Goal: Feedback & Contribution: Contribute content

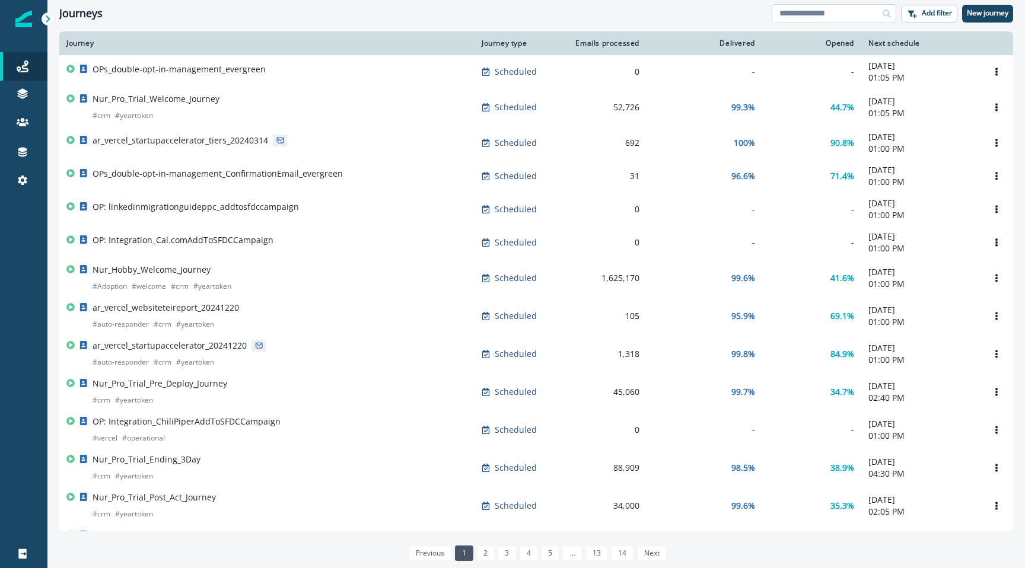
click at [816, 22] on input at bounding box center [833, 13] width 125 height 19
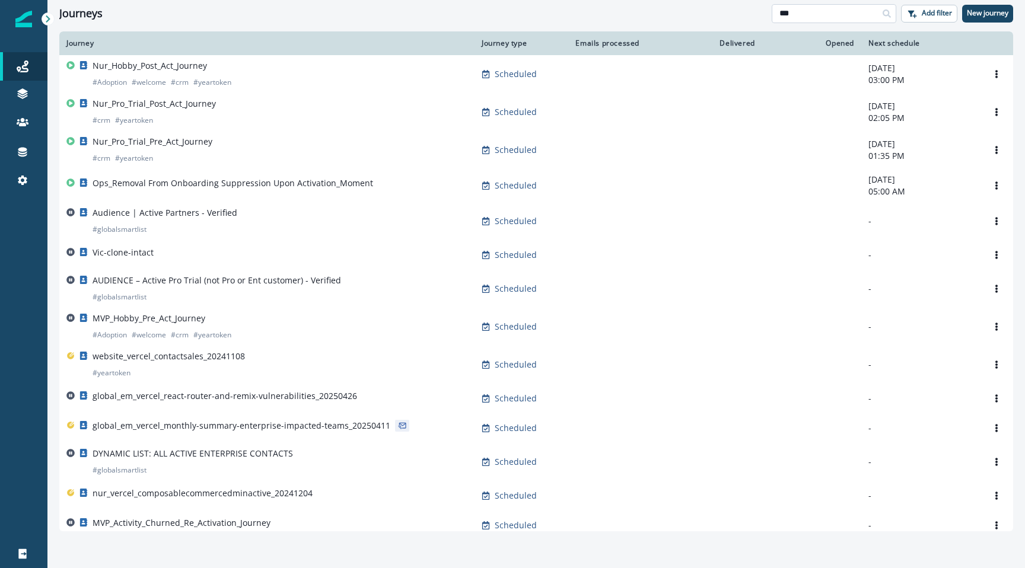
click at [801, 15] on input "***" at bounding box center [833, 13] width 125 height 19
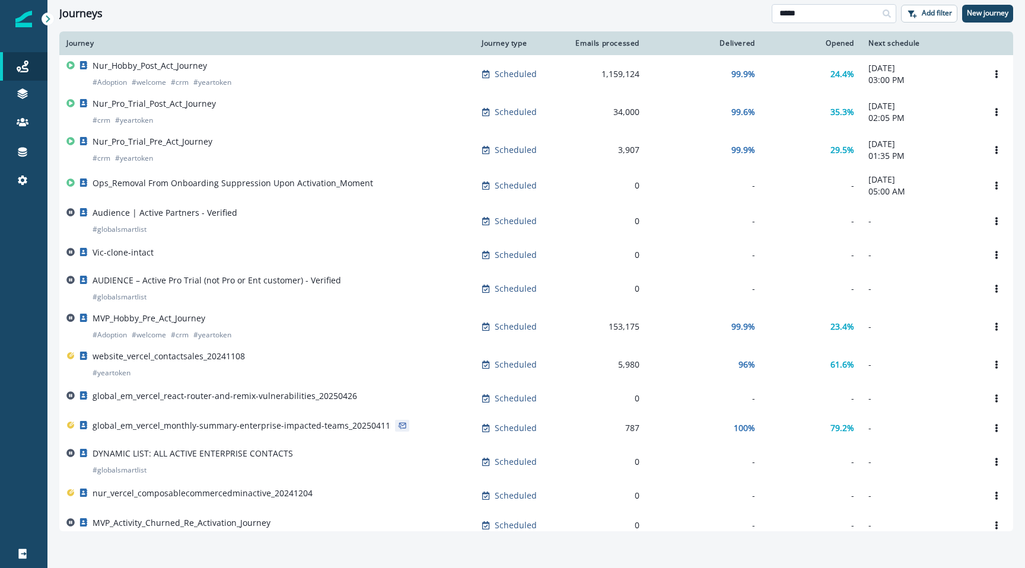
type input "*****"
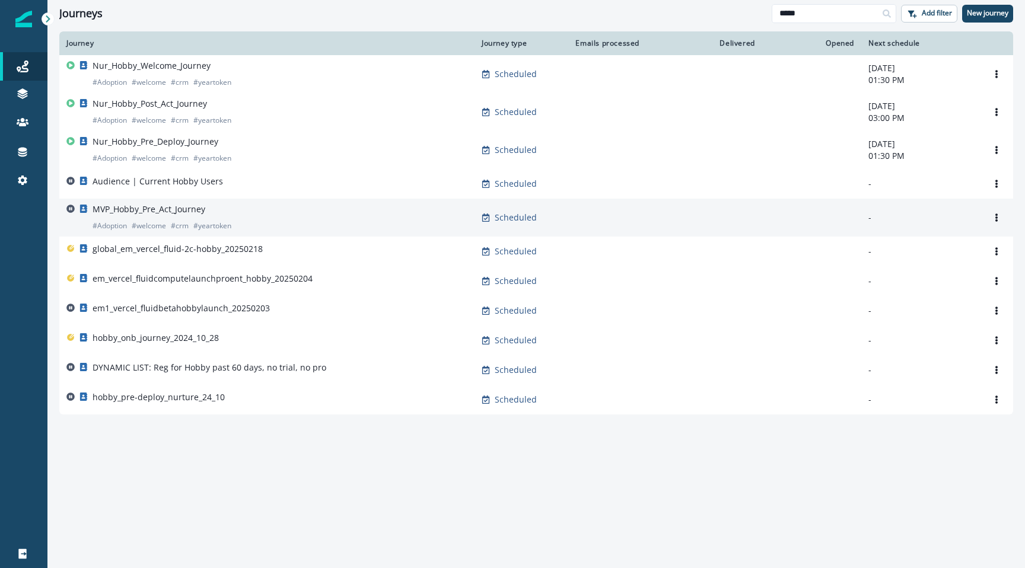
click at [234, 211] on div "MVP_Hobby_Pre_Act_Journey # Adoption # welcome # crm # yeartoken" at bounding box center [266, 217] width 401 height 28
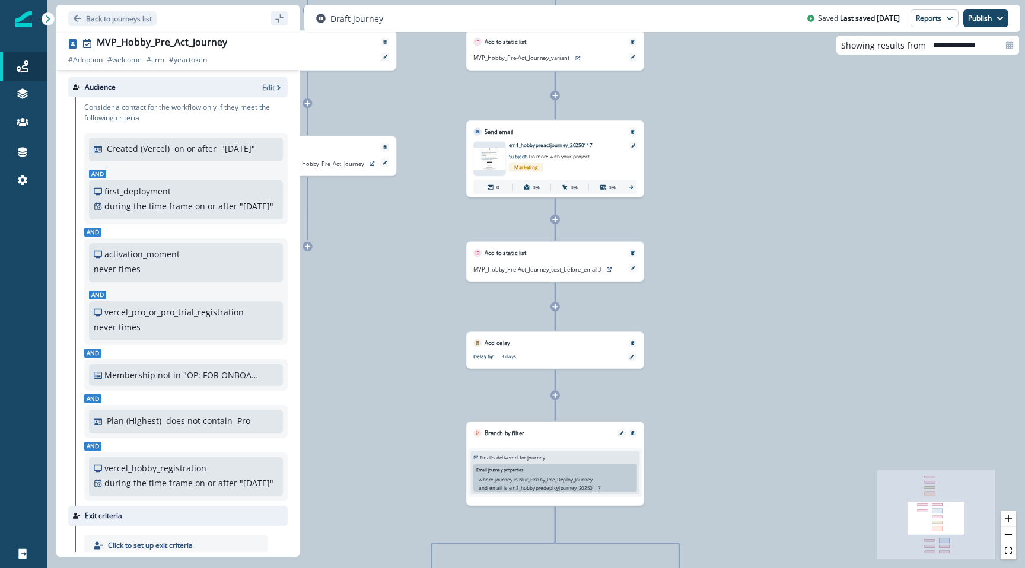
click at [567, 162] on div "Marketing" at bounding box center [566, 167] width 114 height 14
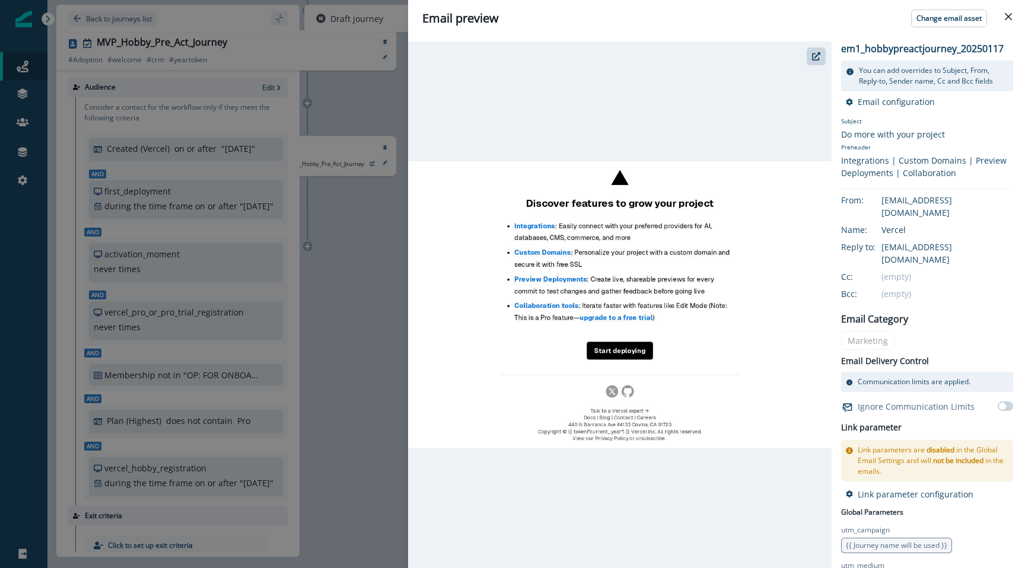
click at [343, 250] on div "Email preview Change email asset em1_hobbypreactjourney_20250117 You can add ov…" at bounding box center [512, 284] width 1025 height 568
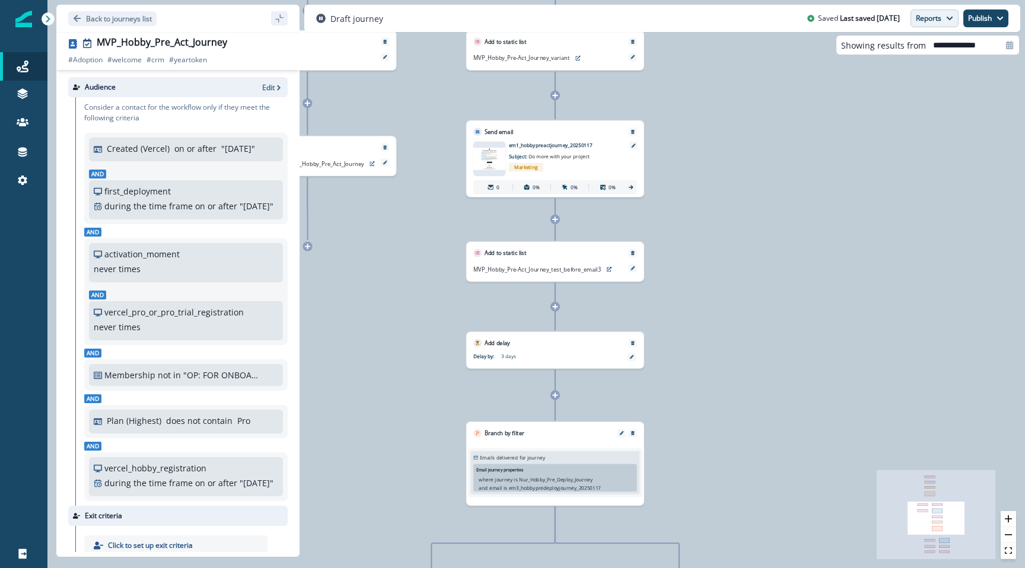
click at [932, 19] on button "Reports" at bounding box center [934, 18] width 48 height 18
click at [900, 49] on button "Email Report" at bounding box center [890, 47] width 134 height 21
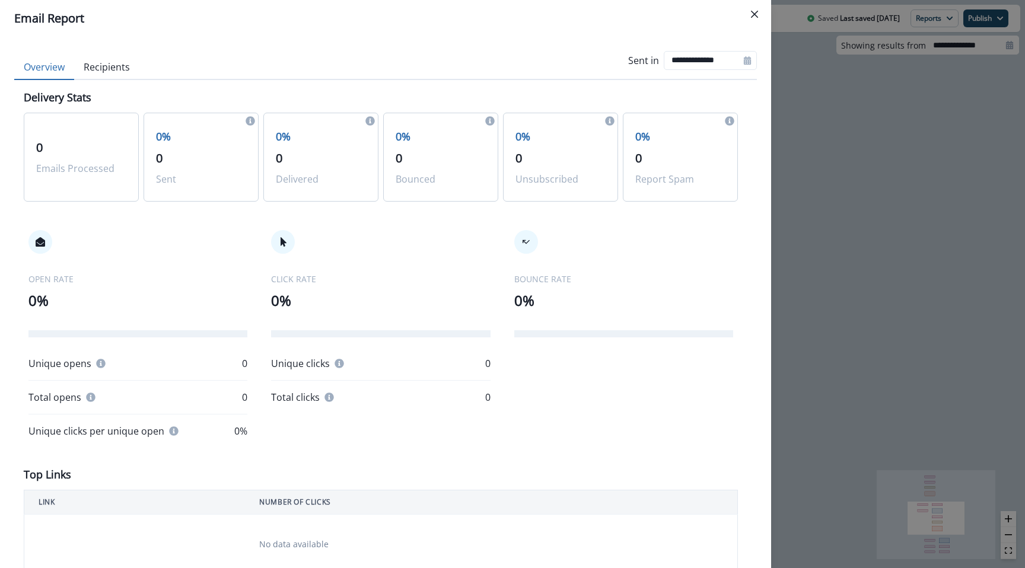
click at [739, 58] on div at bounding box center [747, 60] width 19 height 19
select select "*"
select select "****"
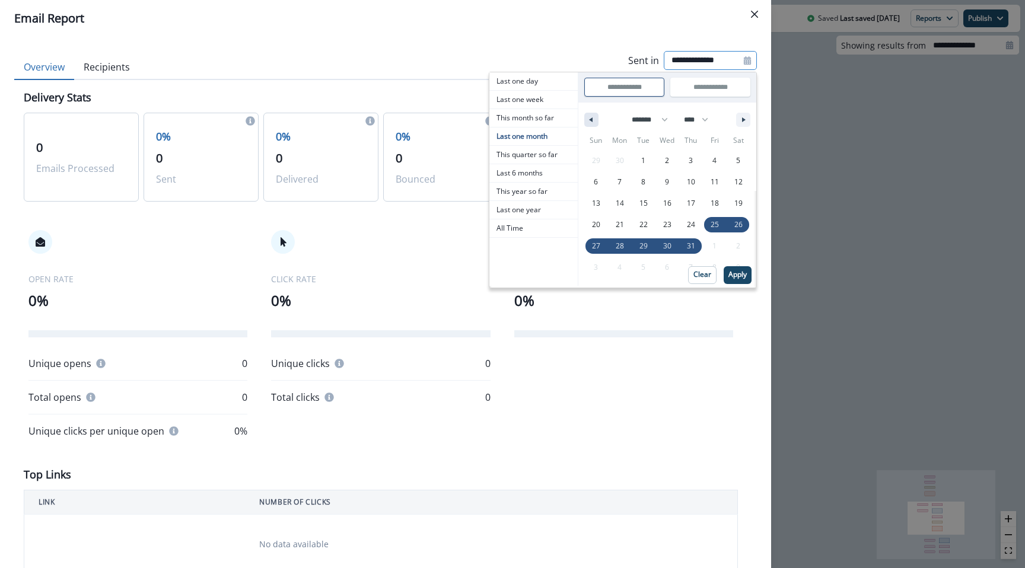
click at [589, 120] on icon "button" at bounding box center [589, 119] width 6 height 5
click at [591, 125] on button "button" at bounding box center [591, 120] width 14 height 14
select select "*"
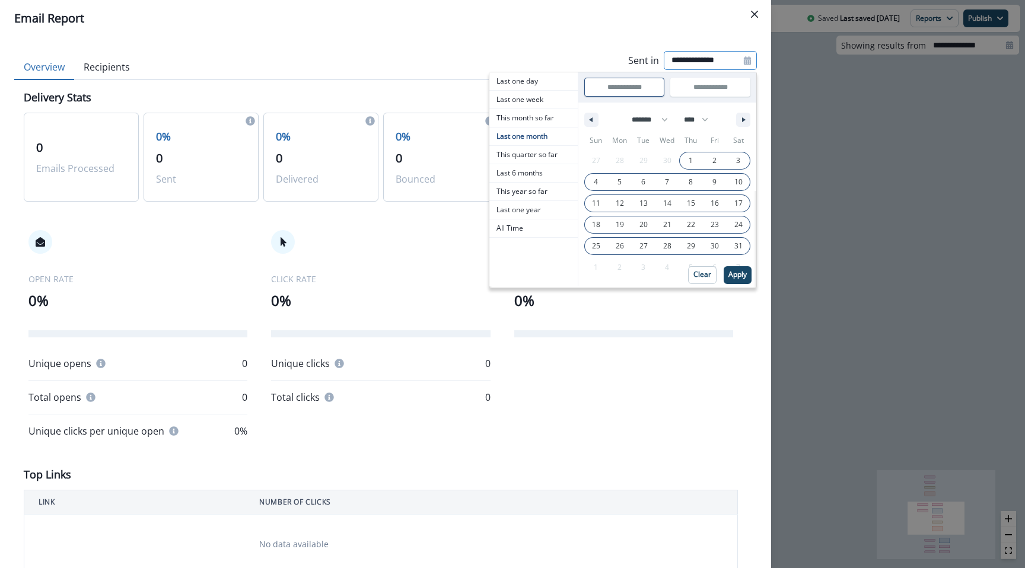
click at [694, 156] on span "1" at bounding box center [691, 160] width 24 height 15
type input "**********"
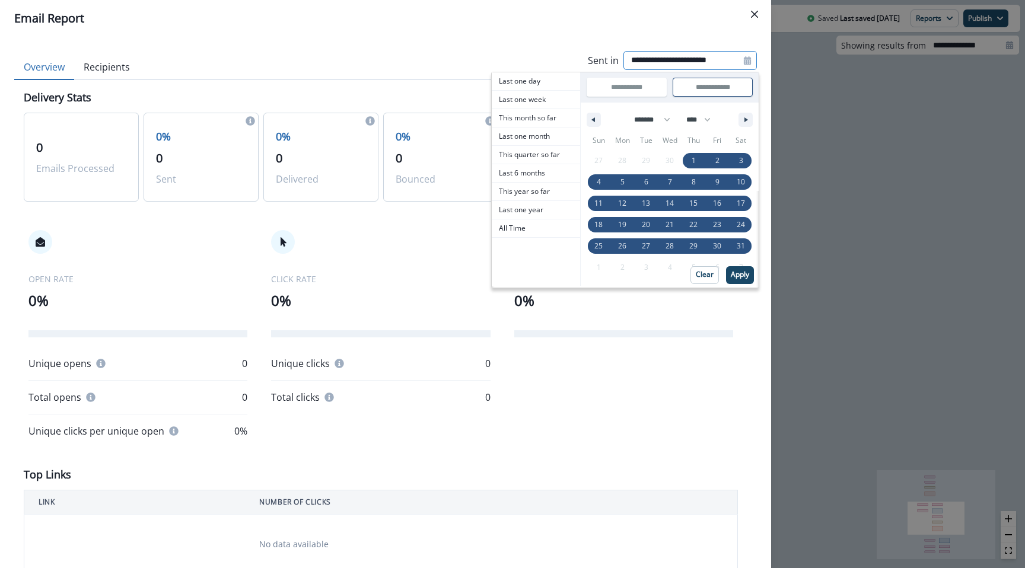
click at [708, 81] on input "**********" at bounding box center [712, 87] width 79 height 18
click at [744, 117] on icon "button" at bounding box center [747, 119] width 6 height 5
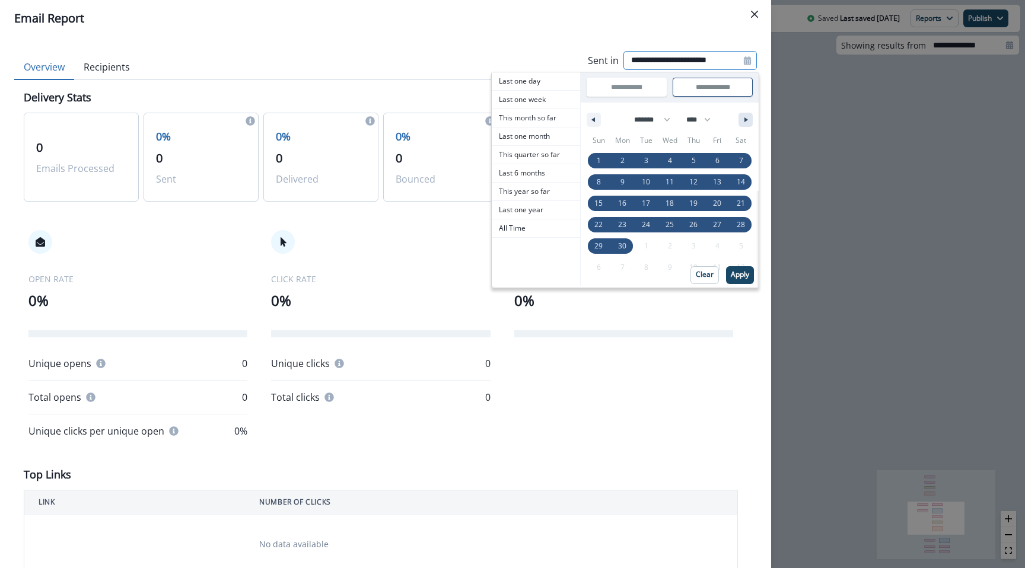
click at [744, 117] on icon "button" at bounding box center [747, 119] width 6 height 5
select select "*"
click at [688, 243] on span "31" at bounding box center [693, 245] width 24 height 15
type input "**********"
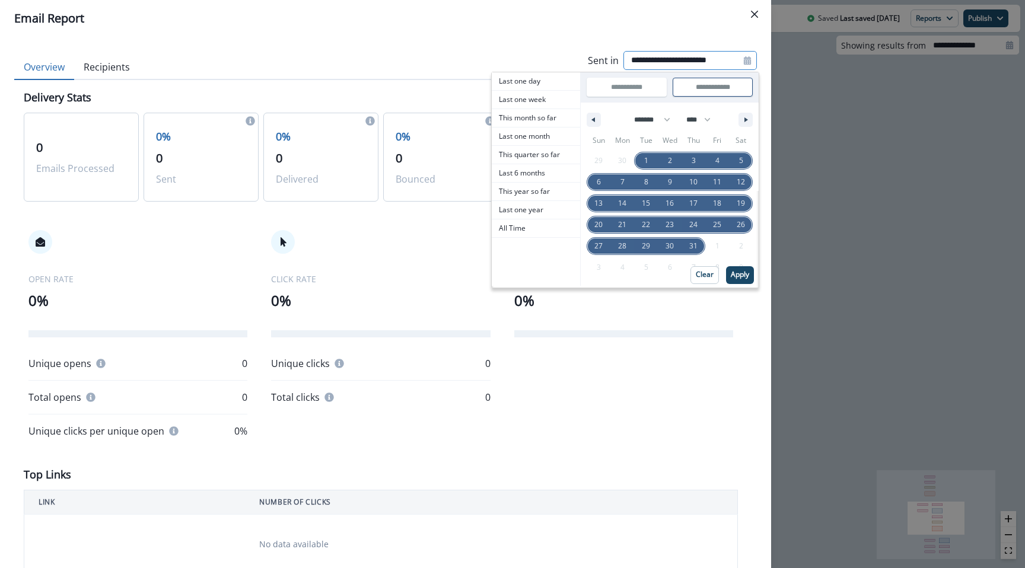
select select "*"
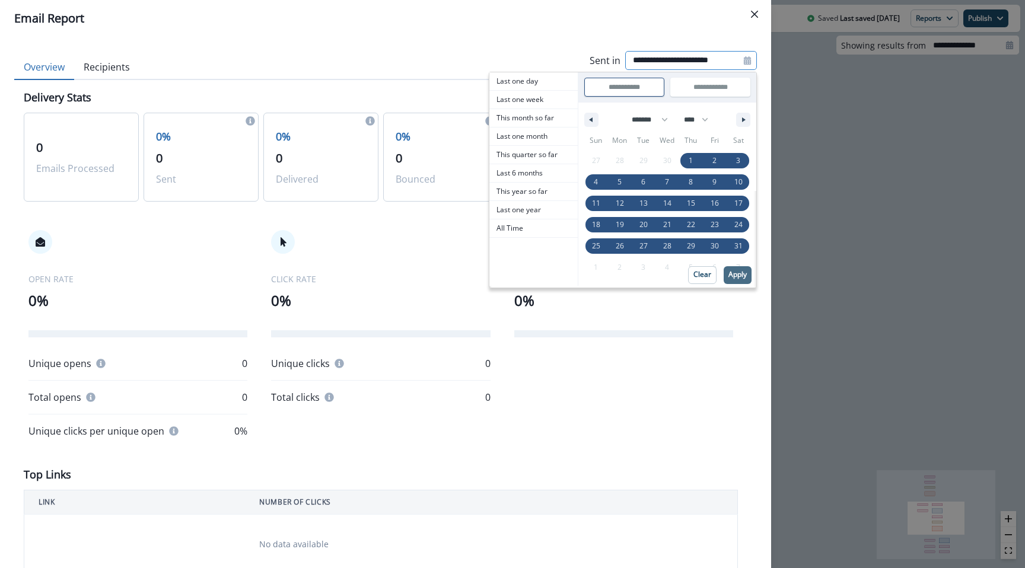
click at [738, 275] on p "Apply" at bounding box center [737, 274] width 18 height 8
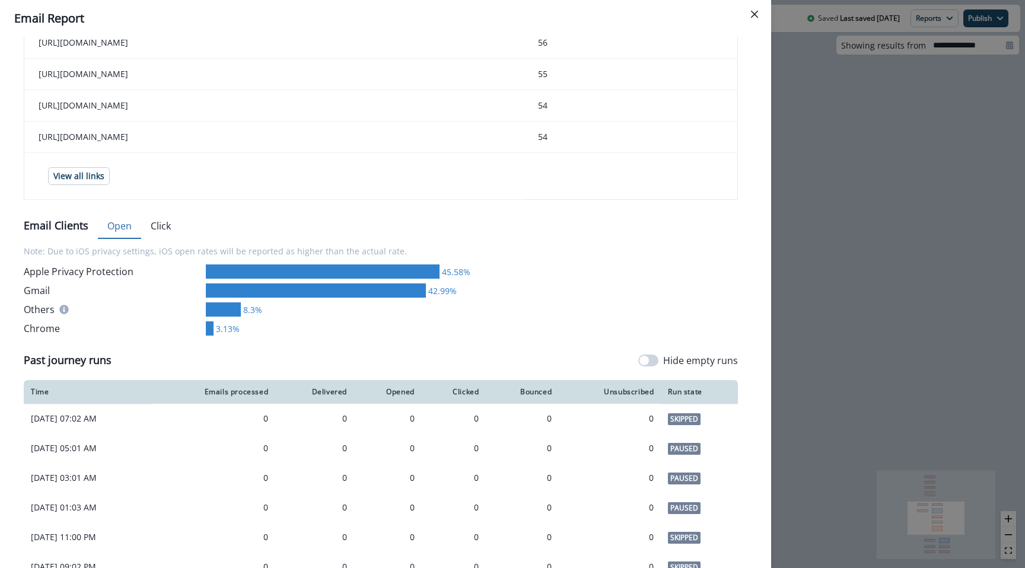
scroll to position [930, 0]
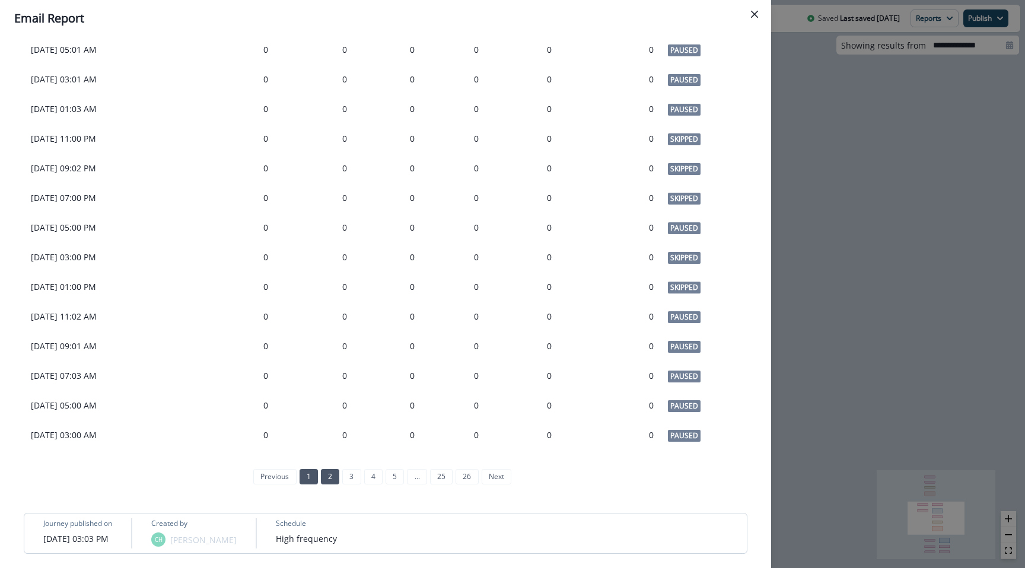
click at [333, 476] on link "2" at bounding box center [330, 476] width 18 height 15
click at [367, 481] on link "4" at bounding box center [362, 476] width 18 height 15
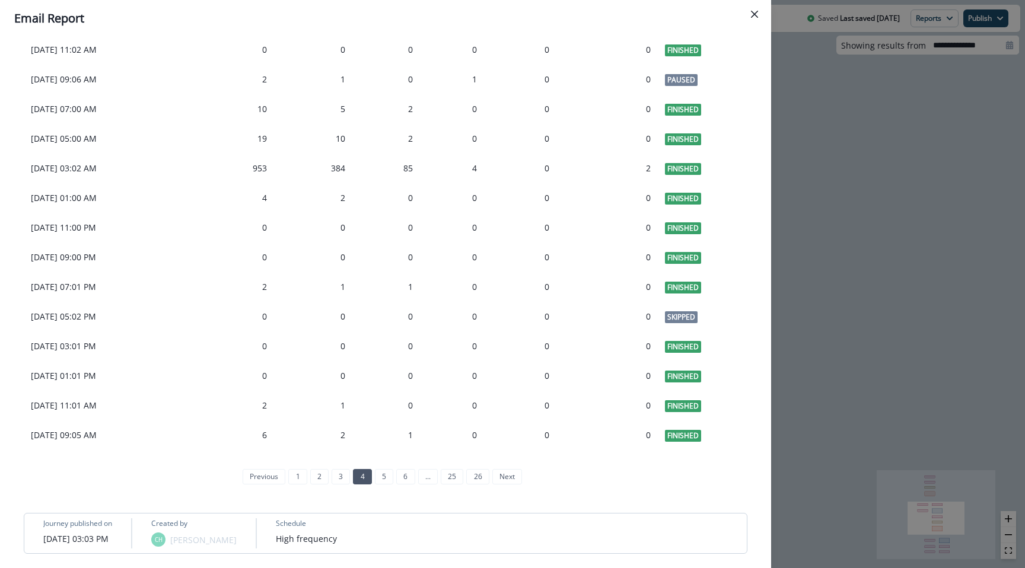
click at [403, 467] on div "previous 1 2 3 4 5 6 ... 25 26 next" at bounding box center [381, 476] width 292 height 25
click at [403, 470] on link "6" at bounding box center [405, 476] width 18 height 15
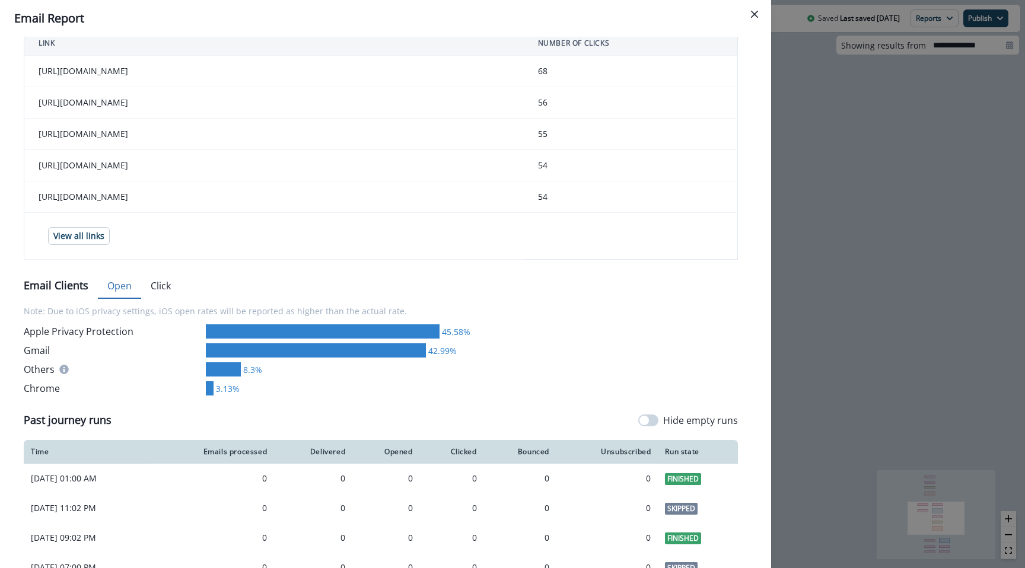
scroll to position [0, 0]
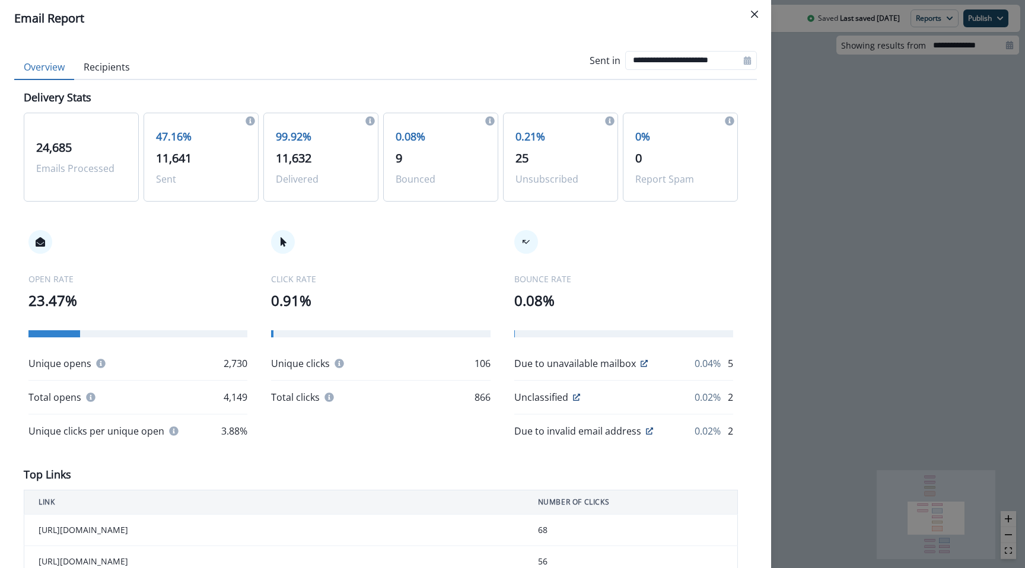
click at [54, 149] on span "24,685" at bounding box center [54, 147] width 36 height 16
click at [303, 163] on span "11,632" at bounding box center [294, 158] width 36 height 16
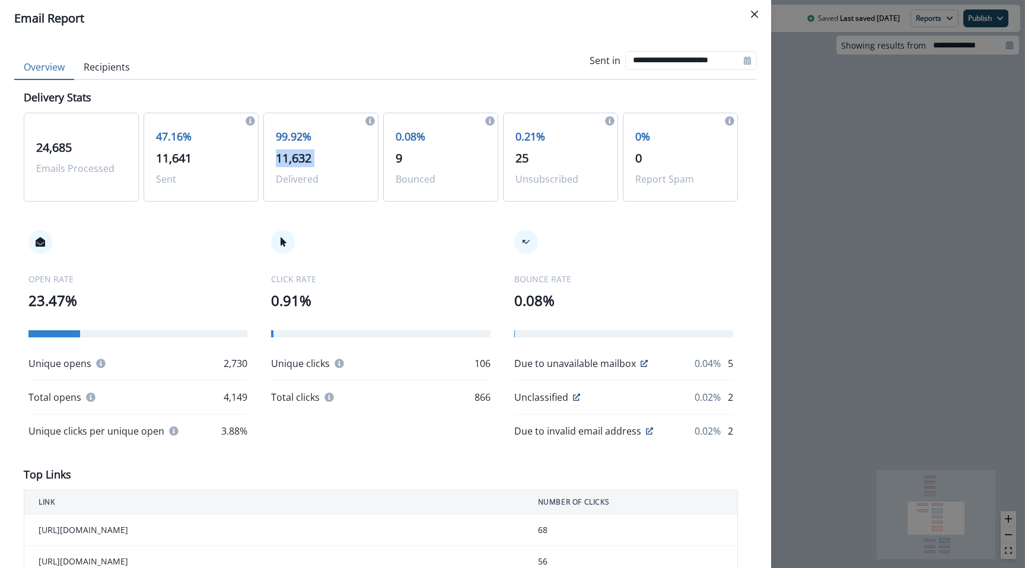
click at [303, 163] on span "11,632" at bounding box center [294, 158] width 36 height 16
copy span "11,632"
click at [818, 241] on div "**********" at bounding box center [512, 284] width 1025 height 568
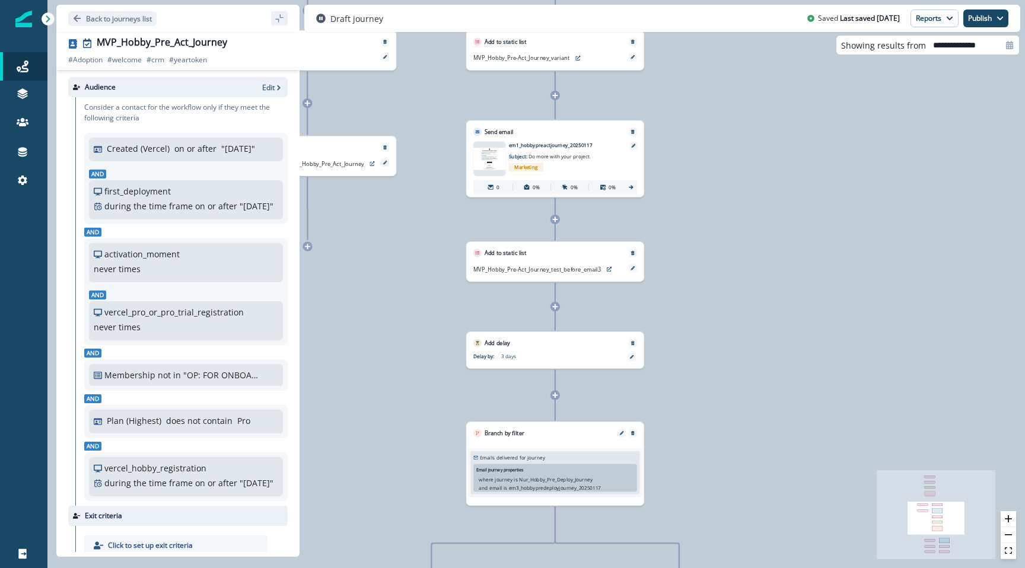
click at [488, 153] on img at bounding box center [489, 159] width 32 height 22
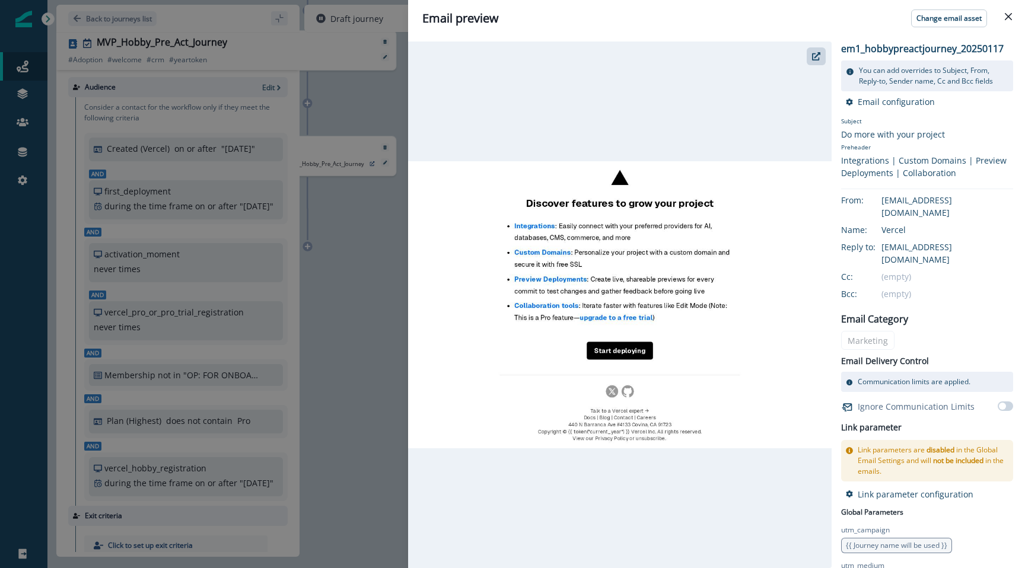
click at [350, 221] on div "Email preview Change email asset em1_hobbypreactjourney_20250117 You can add ov…" at bounding box center [512, 284] width 1025 height 568
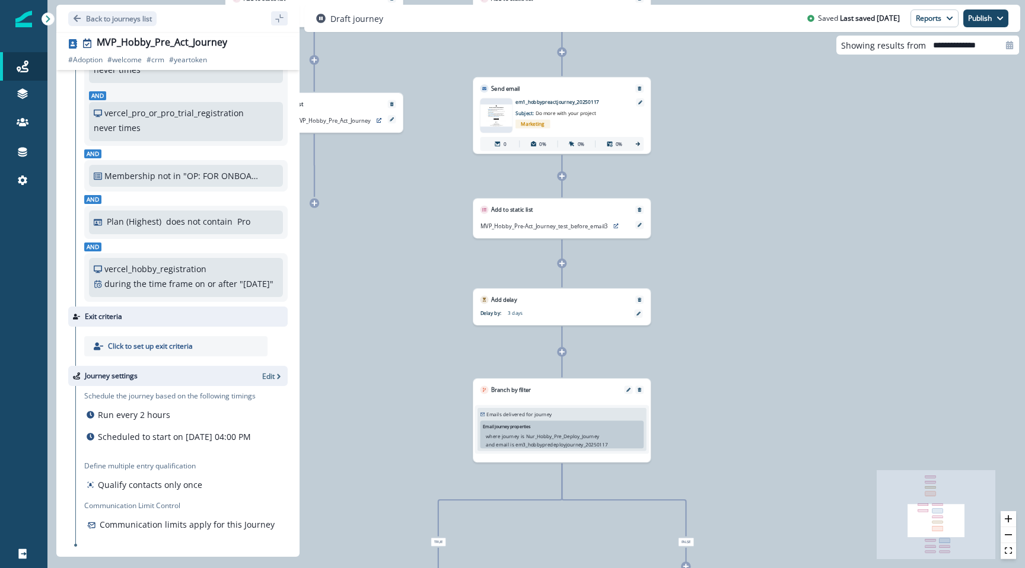
scroll to position [255, 0]
click at [490, 122] on img at bounding box center [496, 115] width 32 height 22
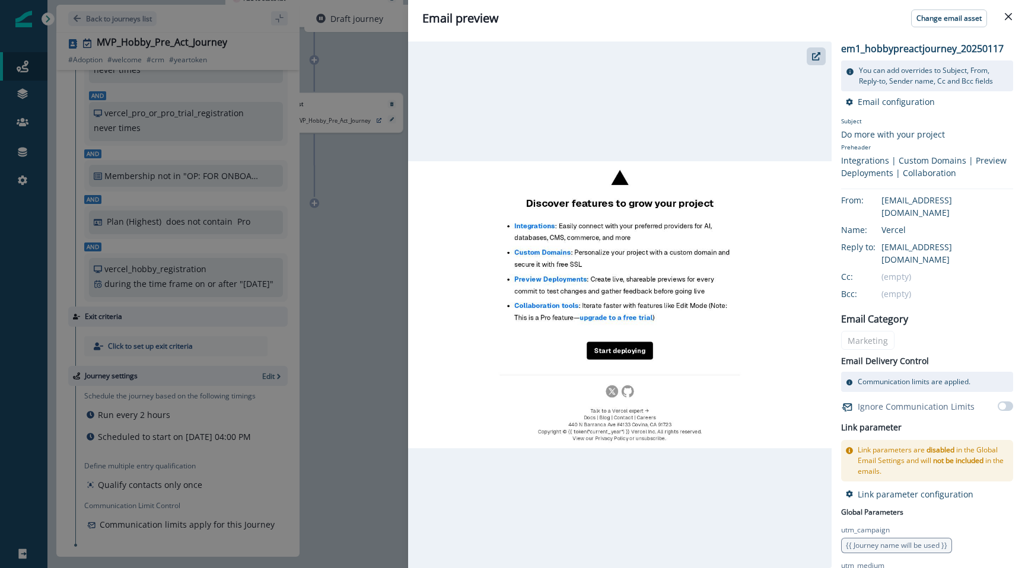
click at [348, 162] on div "Email preview Change email asset em1_hobbypreactjourney_20250117 You can add ov…" at bounding box center [512, 284] width 1025 height 568
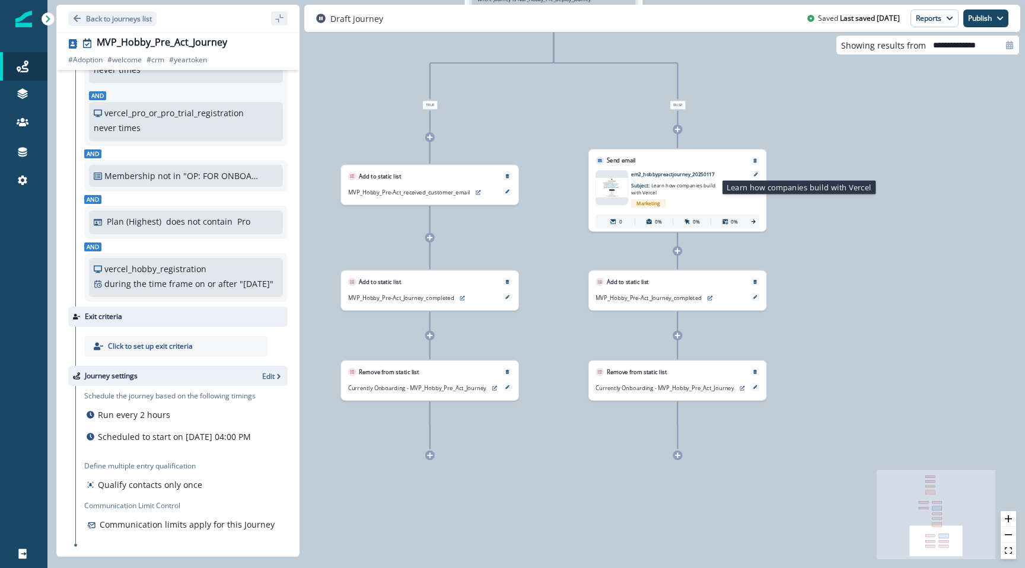
click at [656, 187] on span "Learn how companies build with Vercel" at bounding box center [673, 189] width 85 height 14
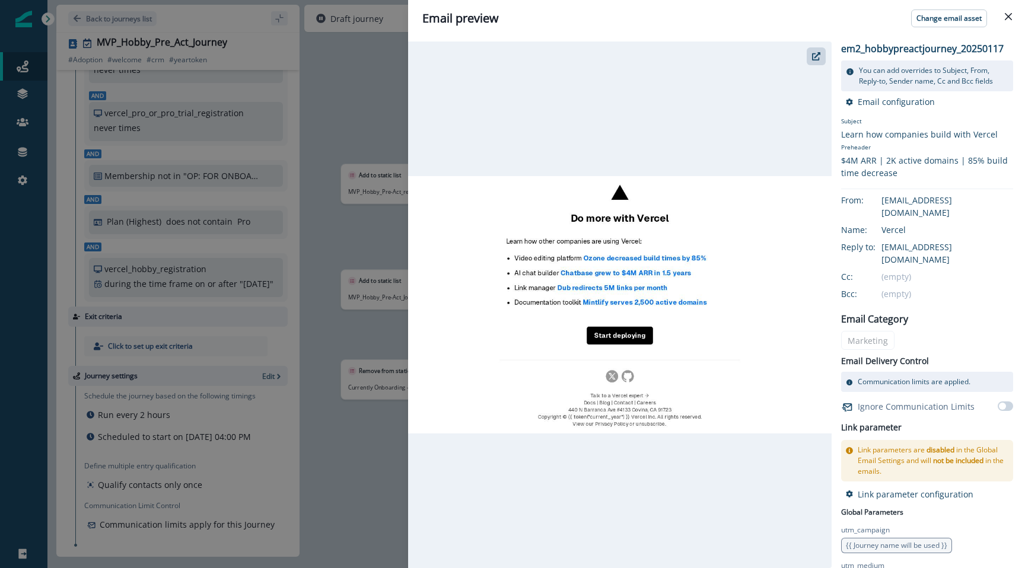
click at [377, 88] on div "Email preview Change email asset em2_hobbypreactjourney_20250117 You can add ov…" at bounding box center [512, 284] width 1025 height 568
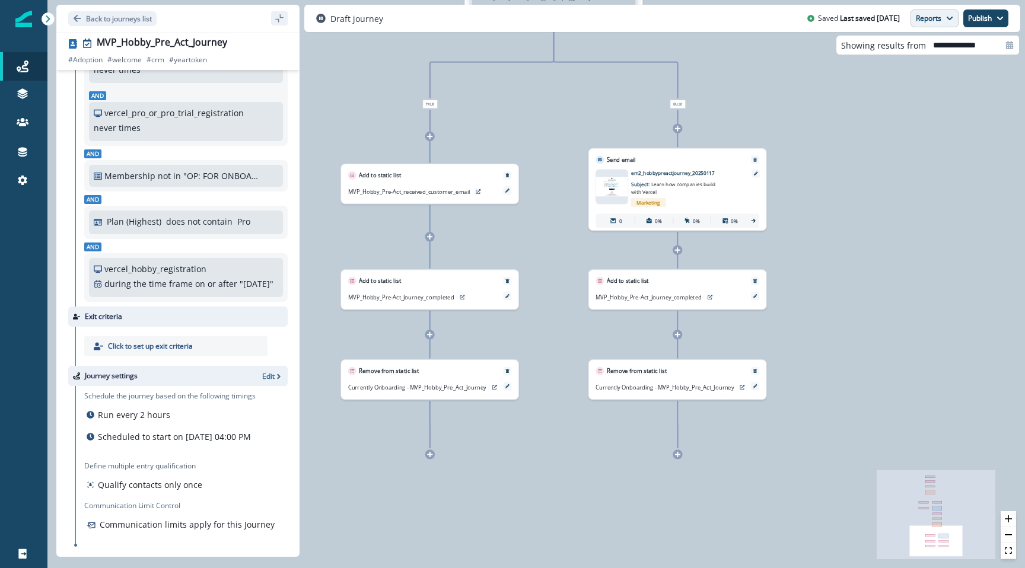
click at [920, 15] on button "Reports" at bounding box center [934, 18] width 48 height 18
click at [879, 52] on p "Email Report" at bounding box center [871, 48] width 58 height 14
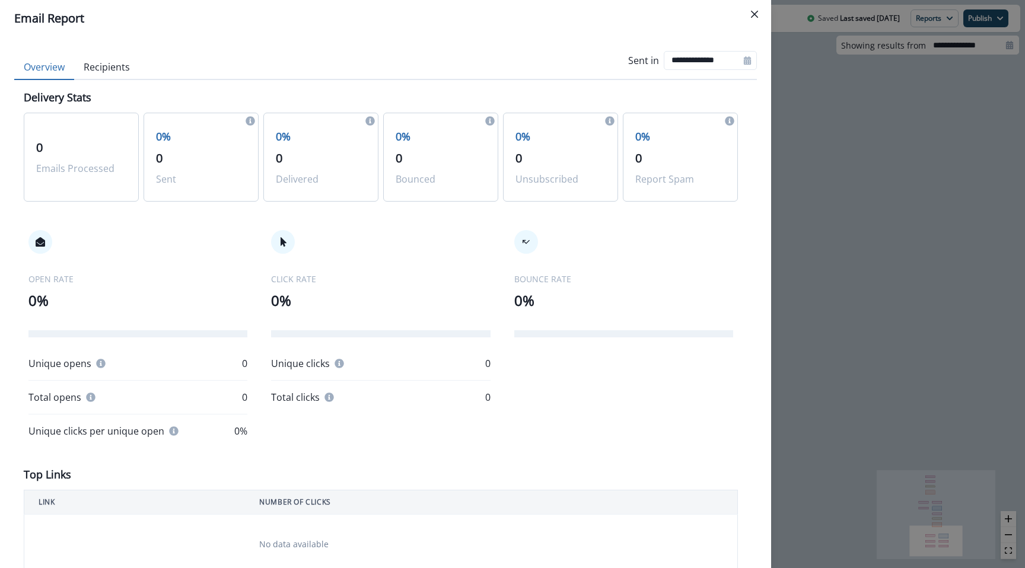
click at [746, 58] on icon at bounding box center [747, 60] width 7 height 8
select select "*"
select select "****"
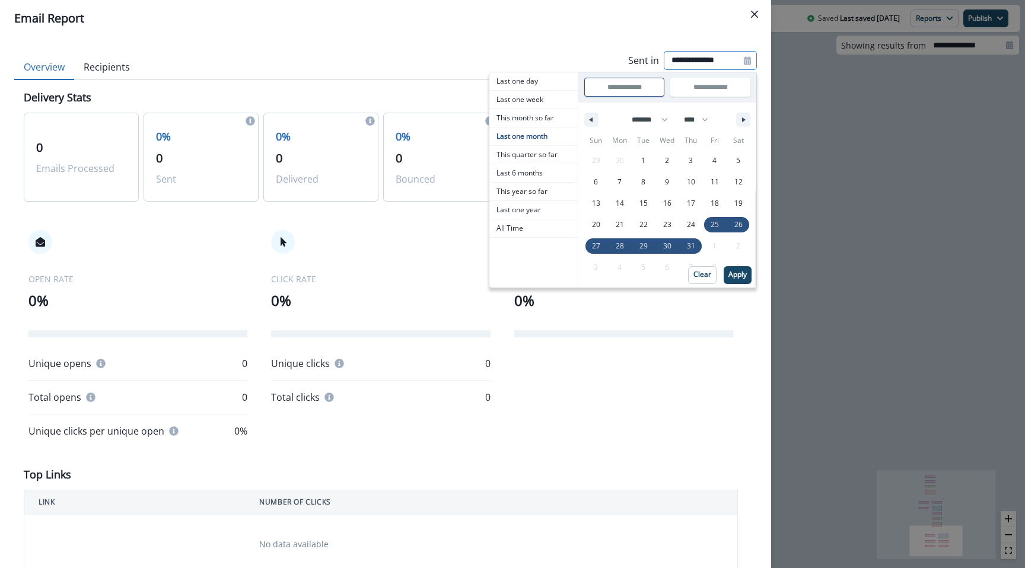
click at [592, 127] on div "******* ******** ***** ***** *** **** **** ****** ********* ******* ******** **…" at bounding box center [667, 117] width 178 height 28
click at [592, 122] on button "button" at bounding box center [591, 120] width 14 height 14
select select "*"
click at [576, 117] on span "This month so far" at bounding box center [533, 118] width 88 height 18
type input "**********"
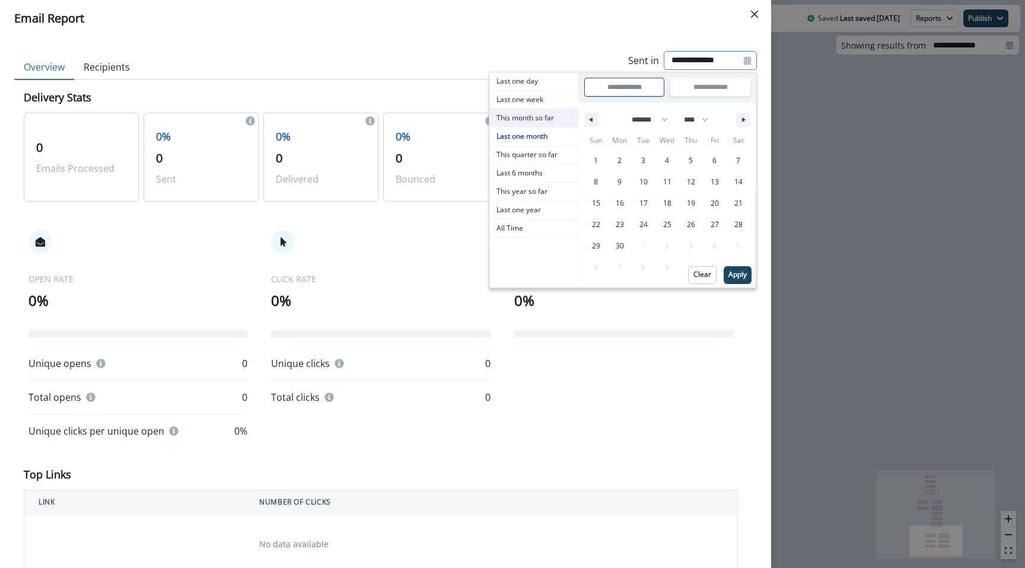
type input "**********"
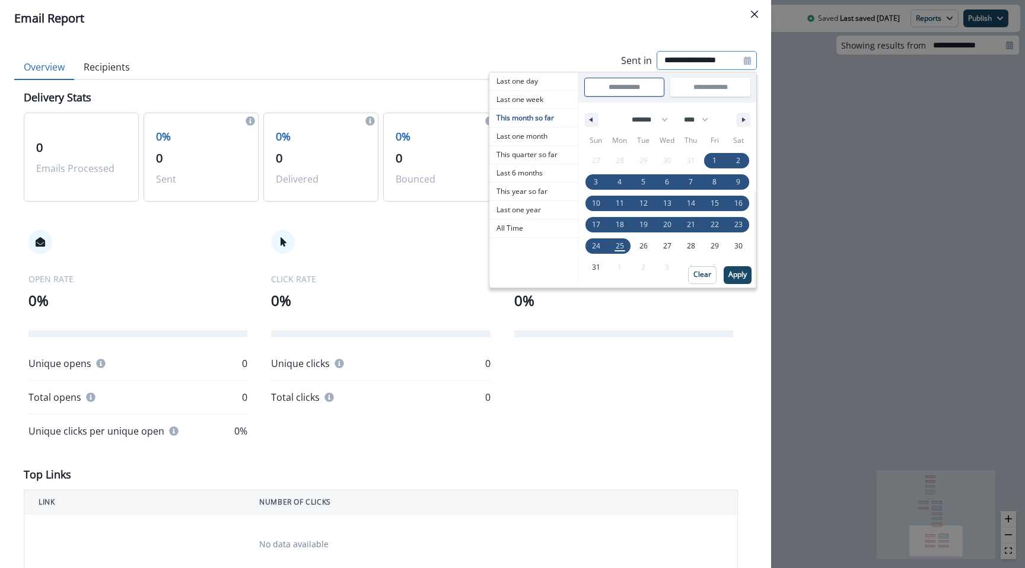
click at [601, 121] on div "******* ******** ***** ***** *** **** **** ****** ********* ******* ******** **…" at bounding box center [667, 117] width 178 height 28
click at [595, 121] on button "button" at bounding box center [591, 120] width 14 height 14
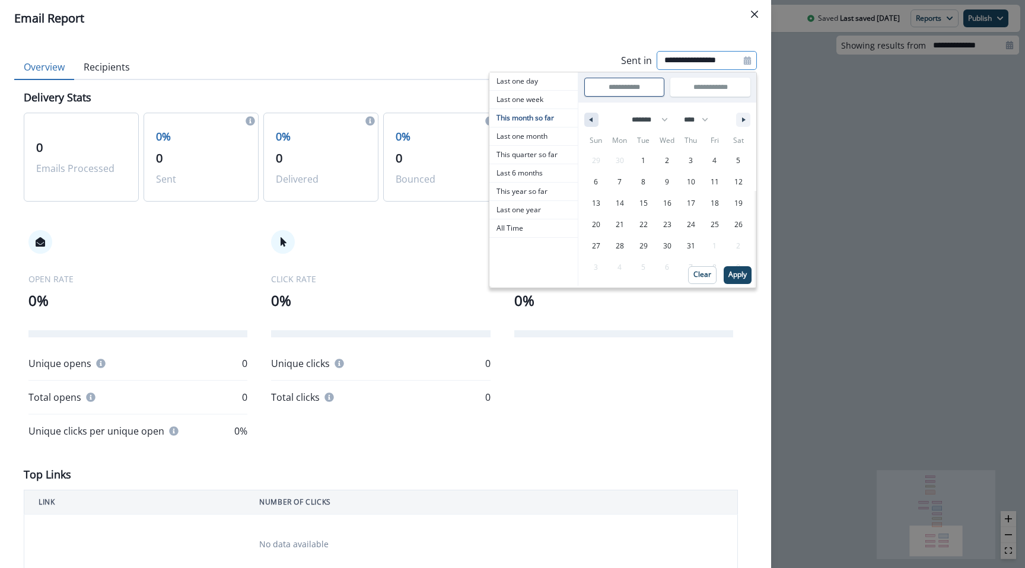
click at [595, 121] on button "button" at bounding box center [591, 120] width 14 height 14
click at [592, 116] on button "button" at bounding box center [591, 120] width 14 height 14
select select "*"
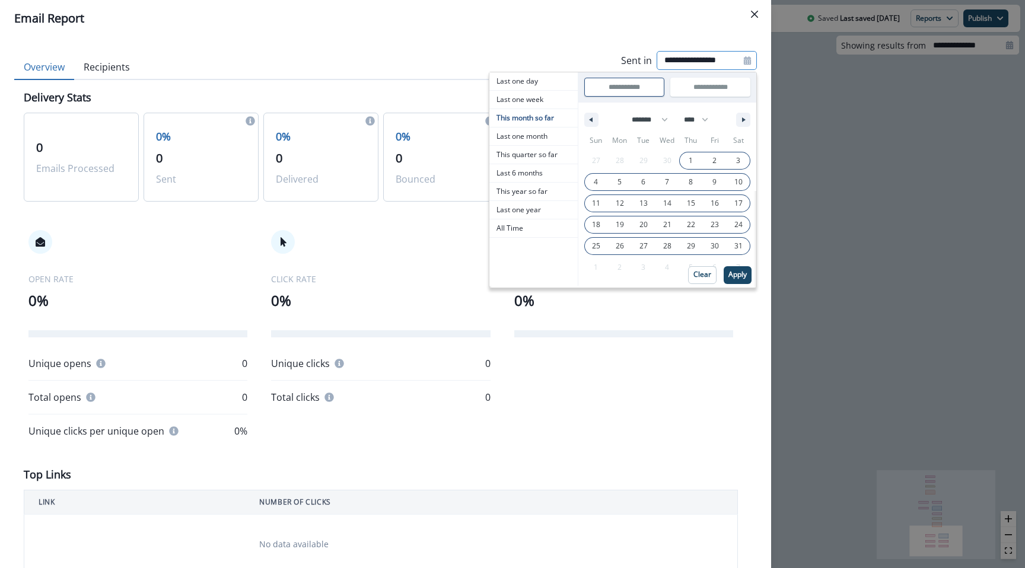
click at [693, 160] on span "1" at bounding box center [690, 160] width 4 height 21
type input "**********"
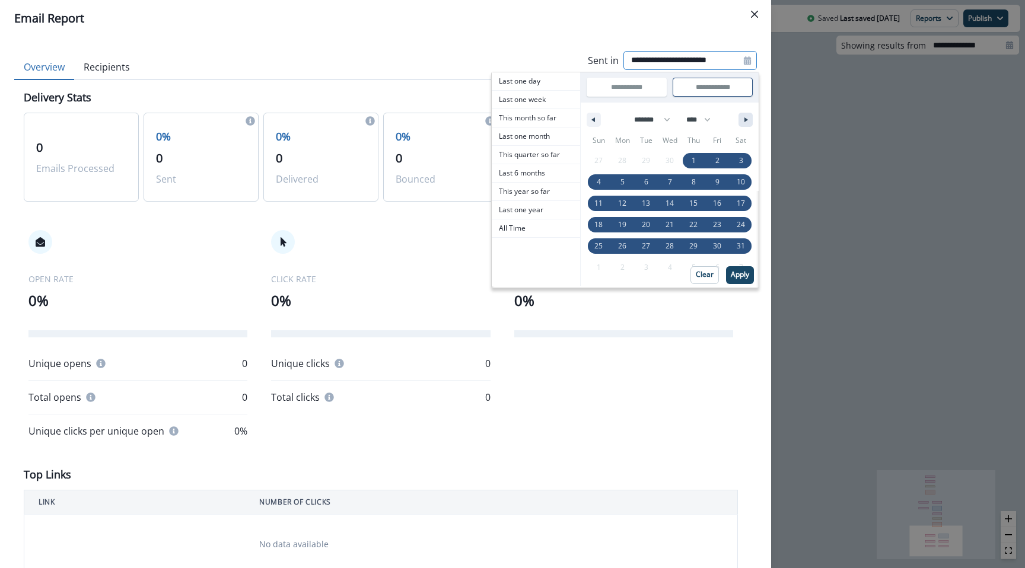
click at [741, 122] on button "button" at bounding box center [745, 120] width 14 height 14
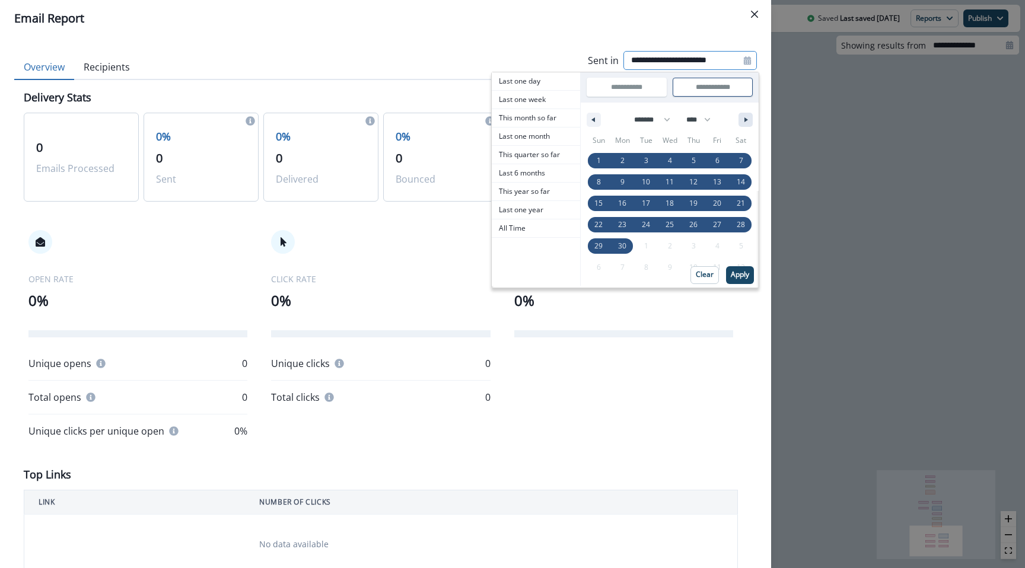
click at [742, 123] on button "button" at bounding box center [745, 120] width 14 height 14
select select "*"
click at [693, 241] on span "31" at bounding box center [693, 245] width 8 height 21
type input "**********"
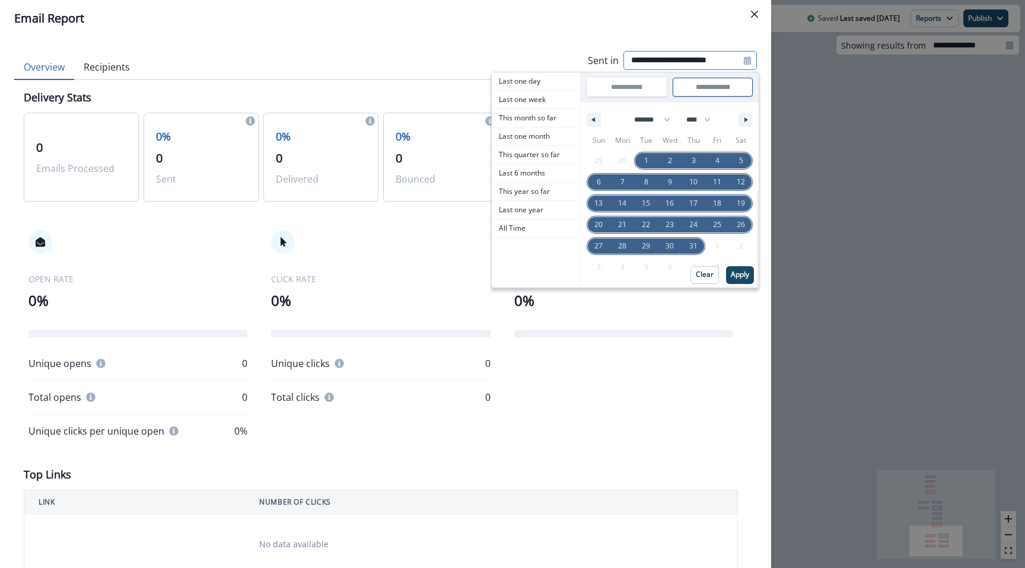
select select "*"
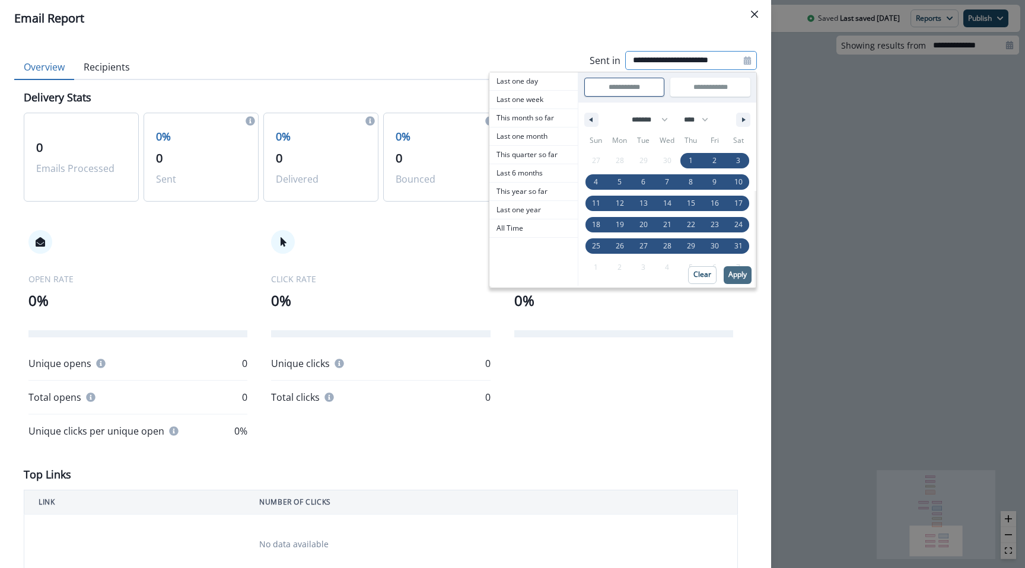
click at [731, 272] on p "Apply" at bounding box center [737, 274] width 18 height 8
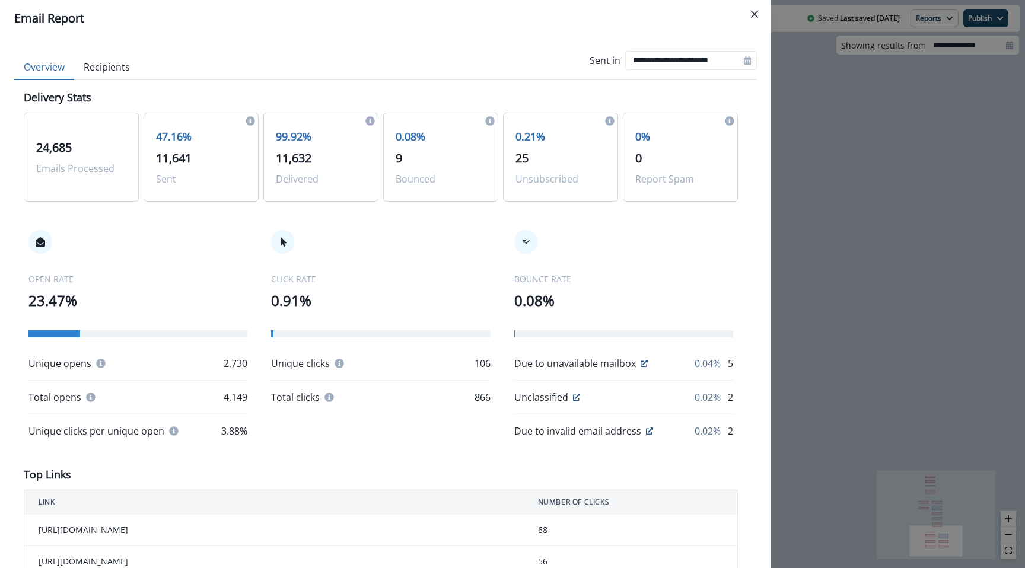
click at [285, 161] on span "11,632" at bounding box center [294, 158] width 36 height 16
copy span "11,632"
click at [757, 14] on icon "Close" at bounding box center [754, 14] width 7 height 7
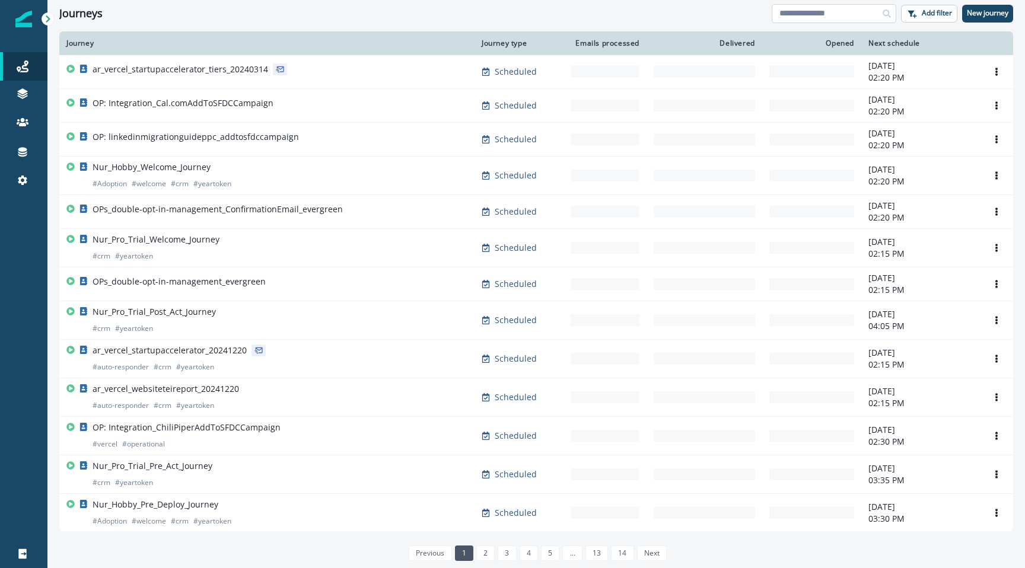
click at [820, 5] on input at bounding box center [833, 13] width 125 height 19
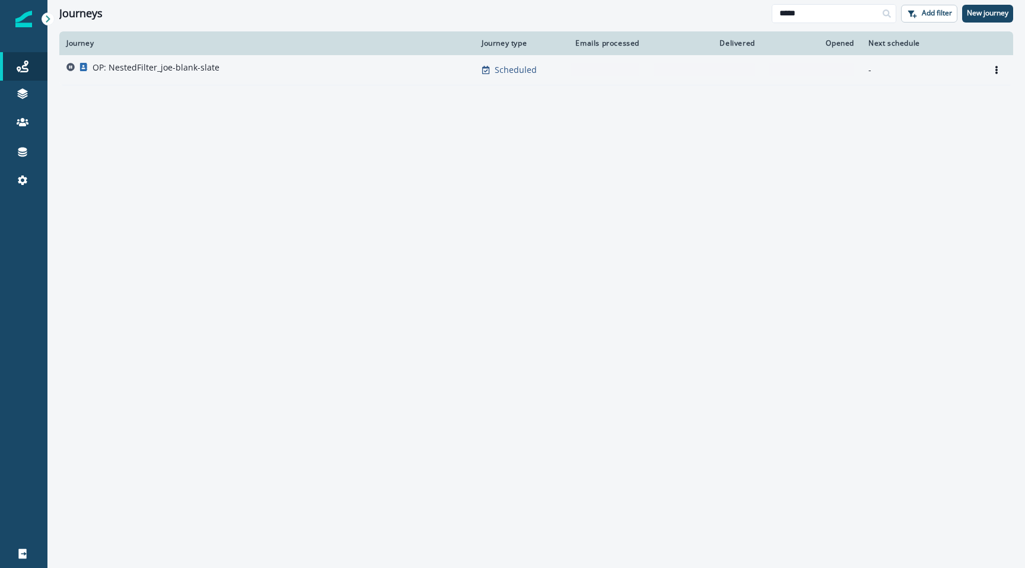
type input "*****"
click at [143, 69] on p "OP: NestedFilter_joe-blank-slate" at bounding box center [156, 68] width 127 height 12
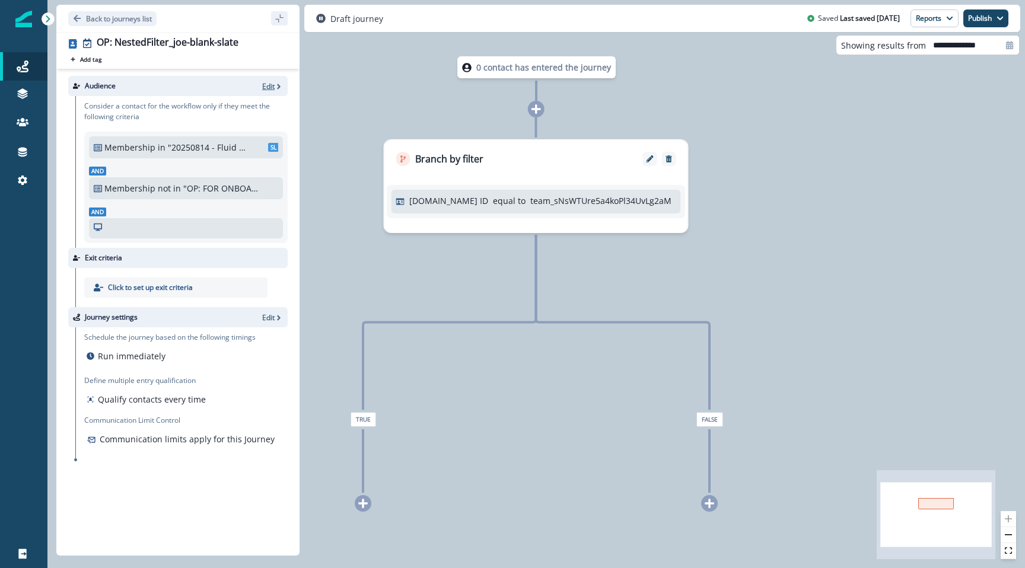
click at [269, 86] on p "Edit" at bounding box center [268, 86] width 12 height 10
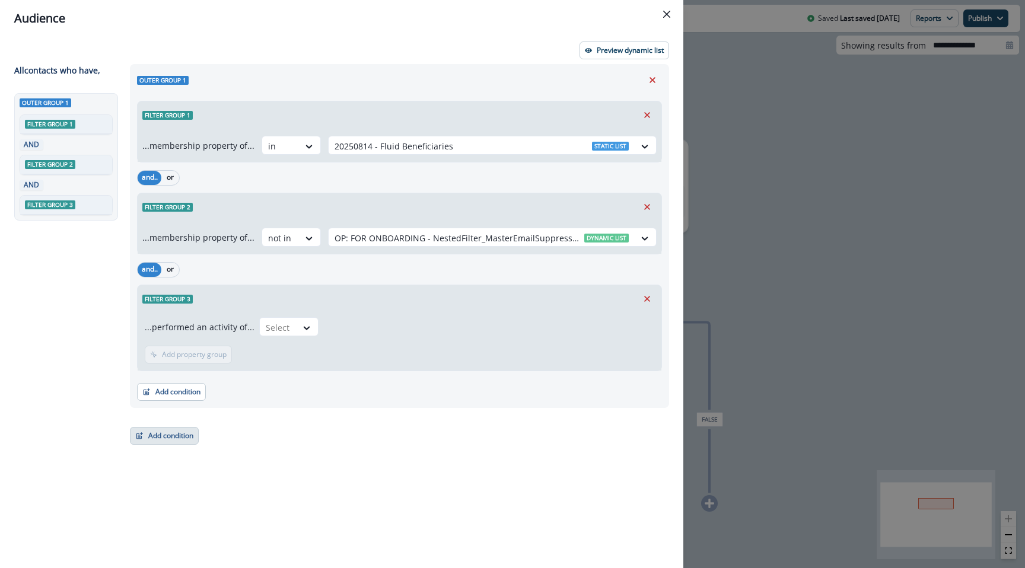
click at [165, 435] on button "Add condition" at bounding box center [164, 436] width 69 height 18
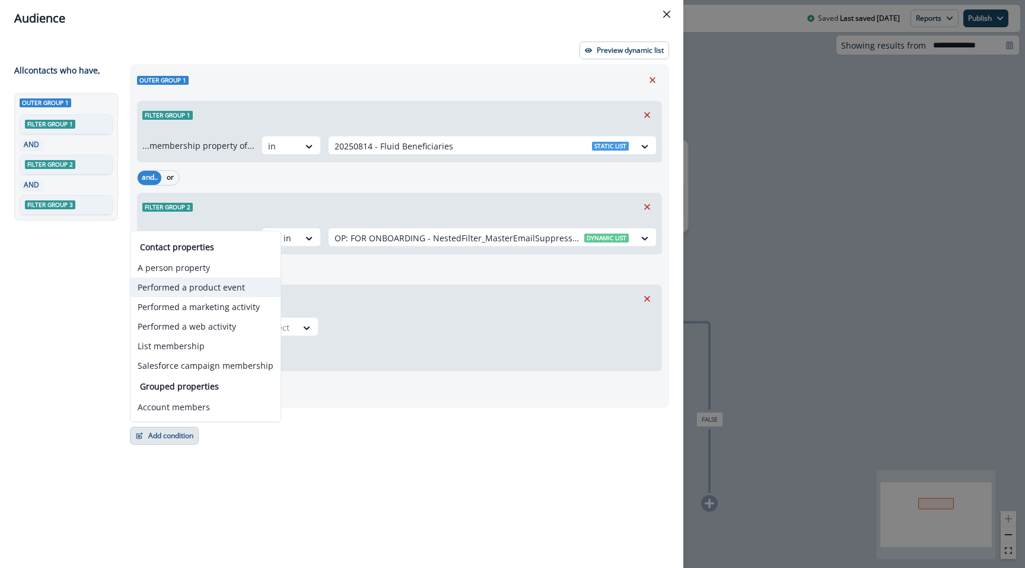
click at [190, 283] on button "Performed a product event" at bounding box center [205, 288] width 150 height 20
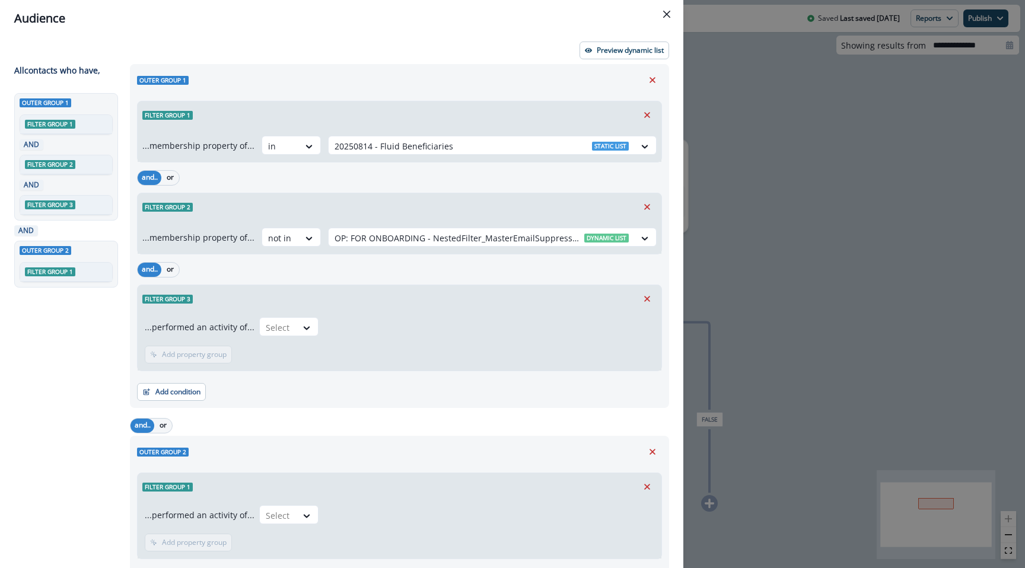
click at [267, 535] on div "...performed an activity of... Select Add frequency Add time frame Add property…" at bounding box center [400, 529] width 524 height 58
click at [270, 518] on div at bounding box center [278, 515] width 25 height 15
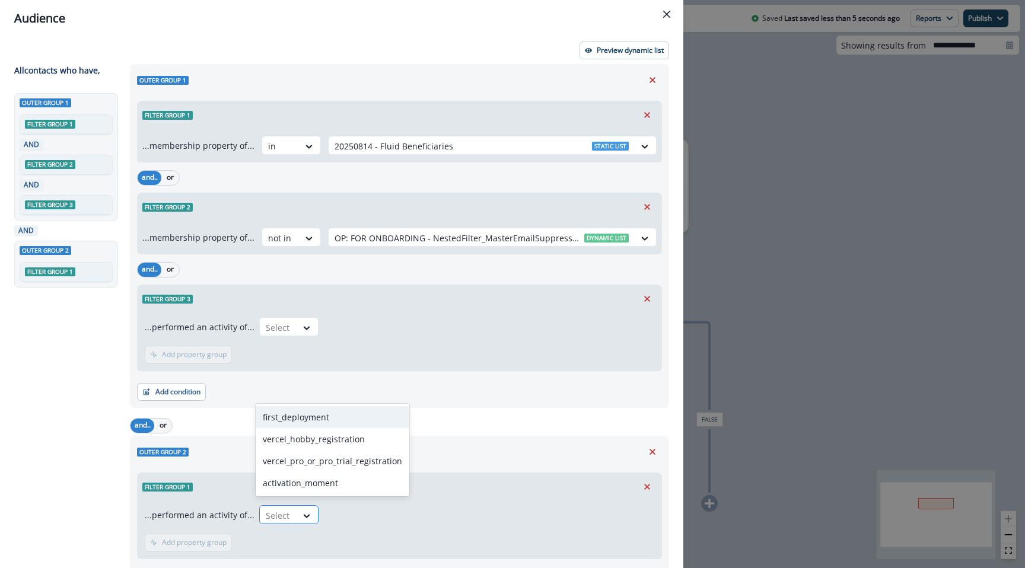
scroll to position [5, 0]
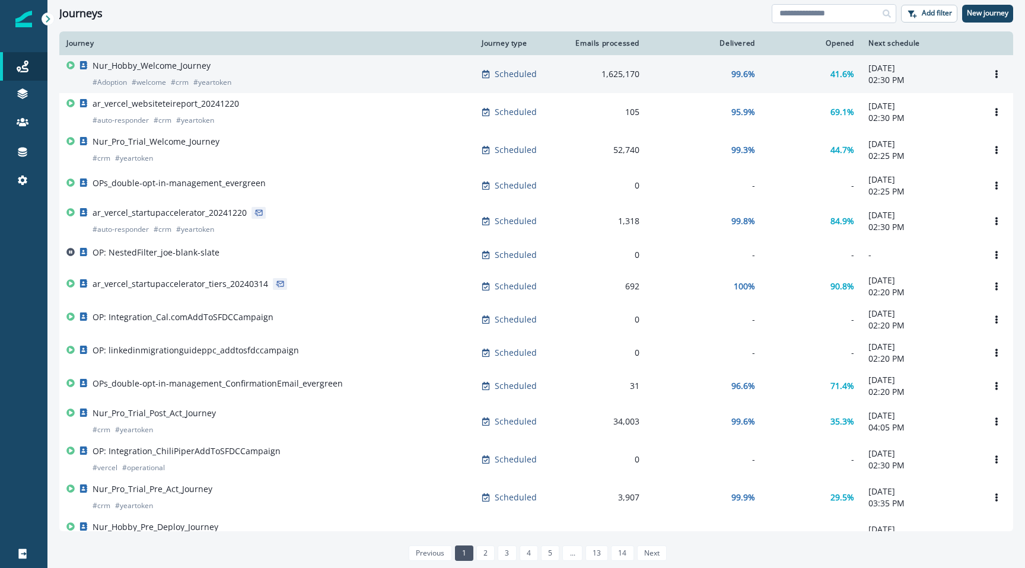
click at [790, 20] on input at bounding box center [833, 13] width 125 height 19
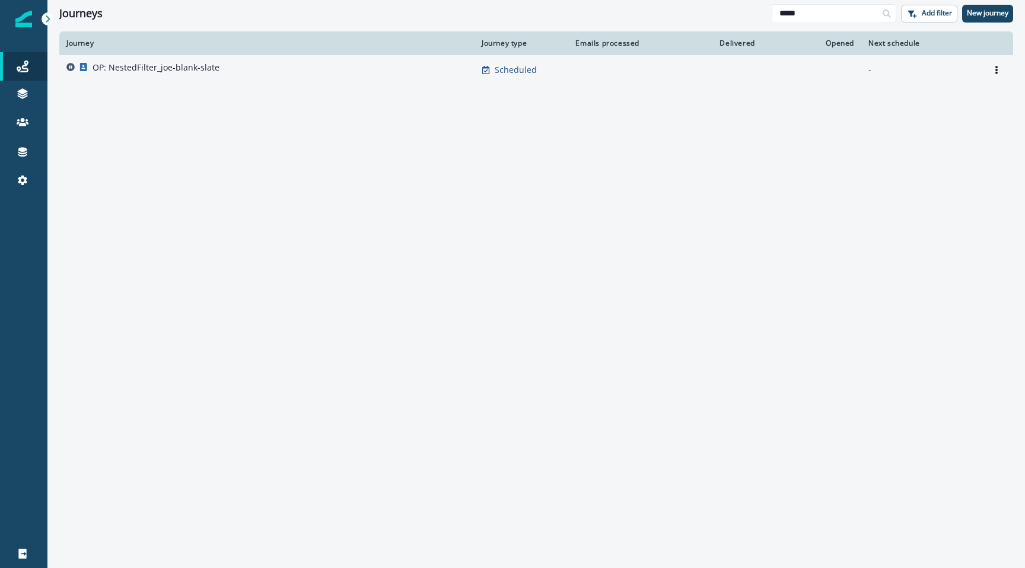
type input "*****"
click at [136, 74] on div "OP: NestedFilter_joe-blank-slate" at bounding box center [156, 70] width 127 height 17
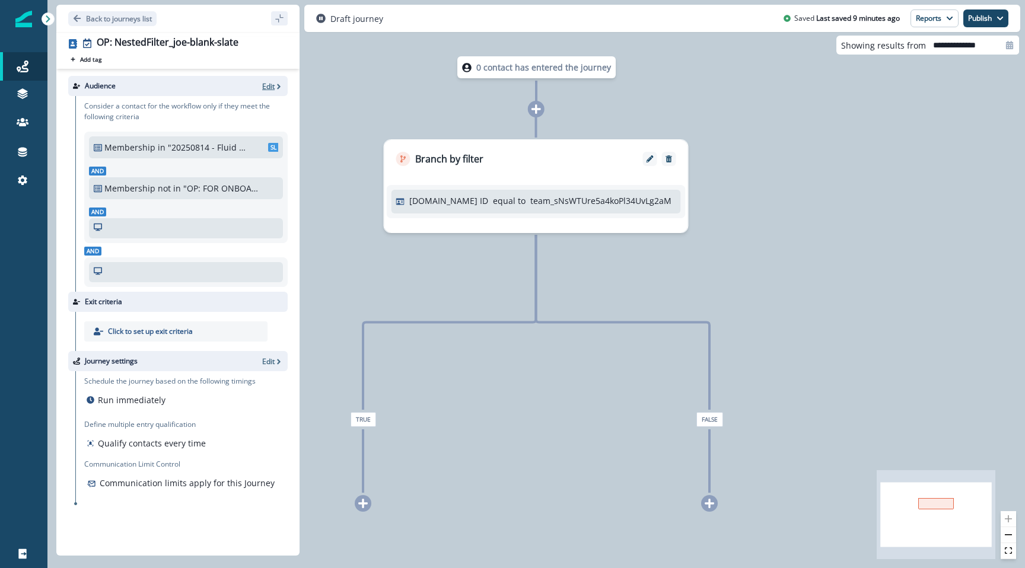
click at [272, 89] on p "Edit" at bounding box center [268, 86] width 12 height 10
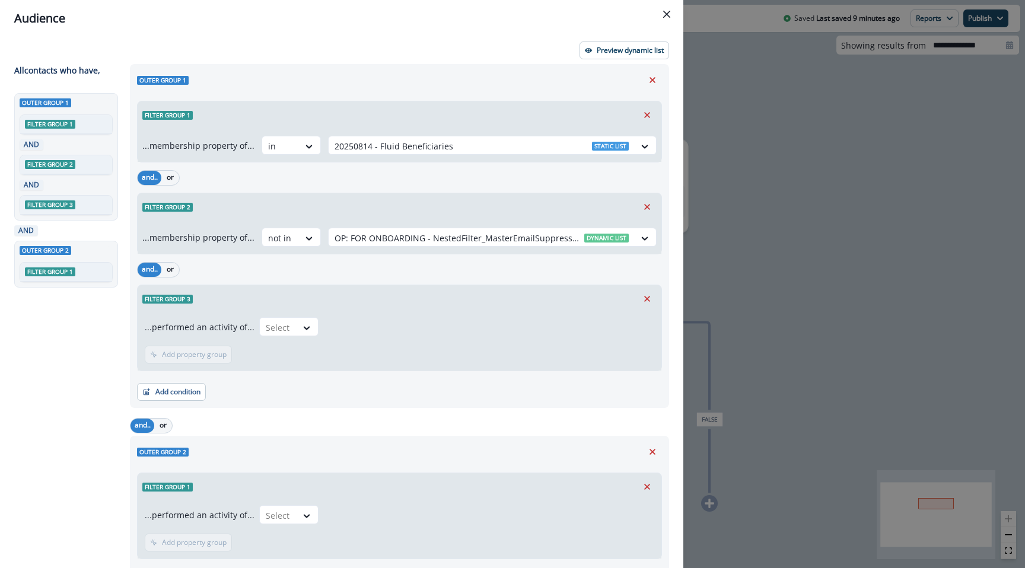
click at [285, 532] on div "...performed an activity of... Select Add frequency Add time frame Add property…" at bounding box center [400, 529] width 524 height 58
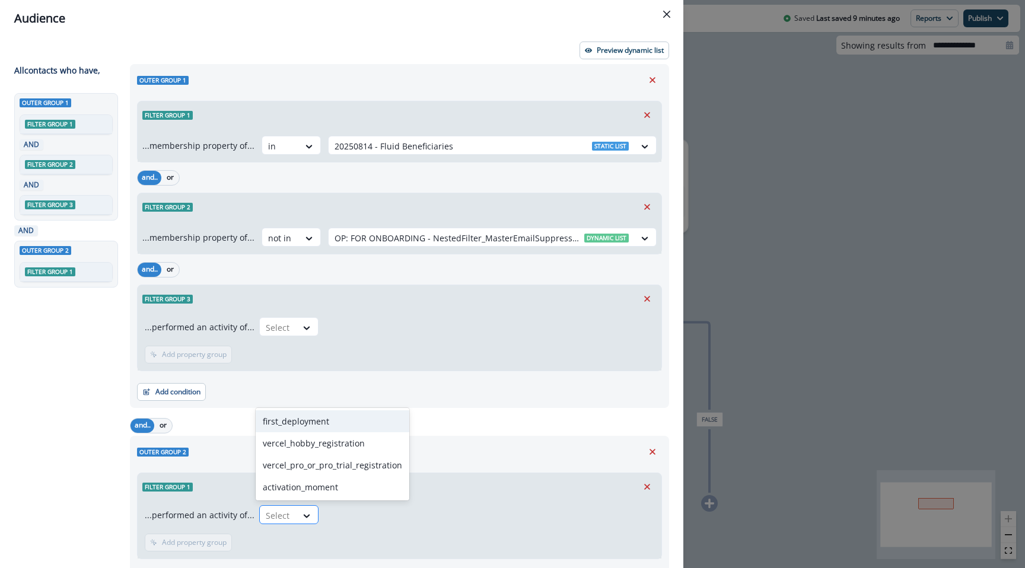
click at [285, 521] on div at bounding box center [278, 515] width 25 height 15
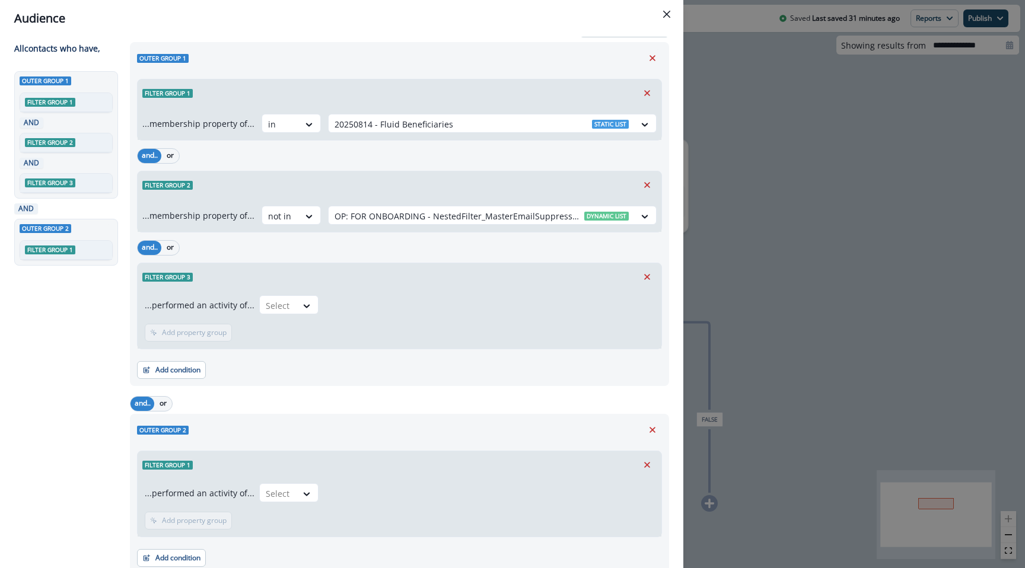
scroll to position [31, 0]
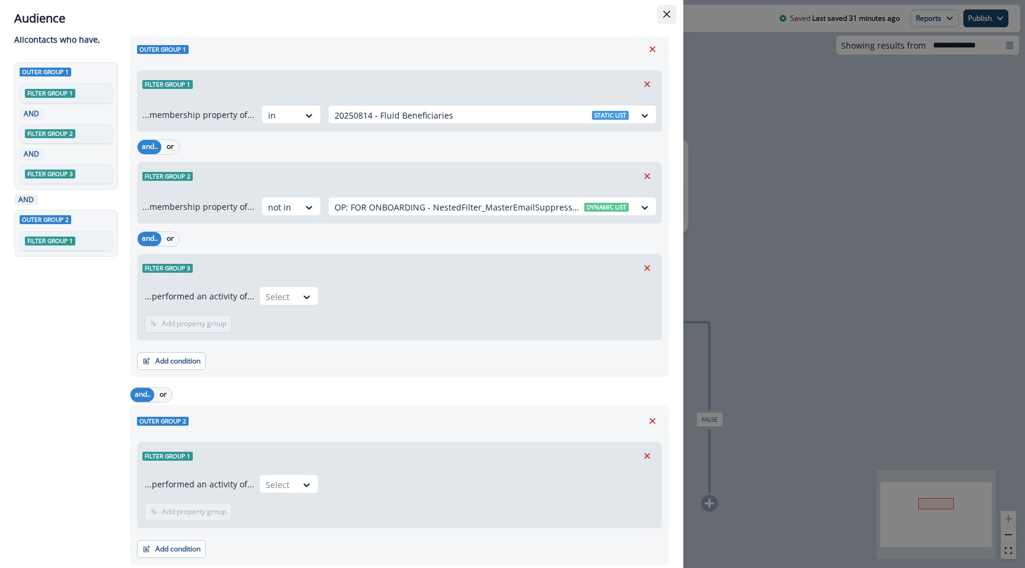
click at [666, 9] on button "Close" at bounding box center [666, 14] width 19 height 19
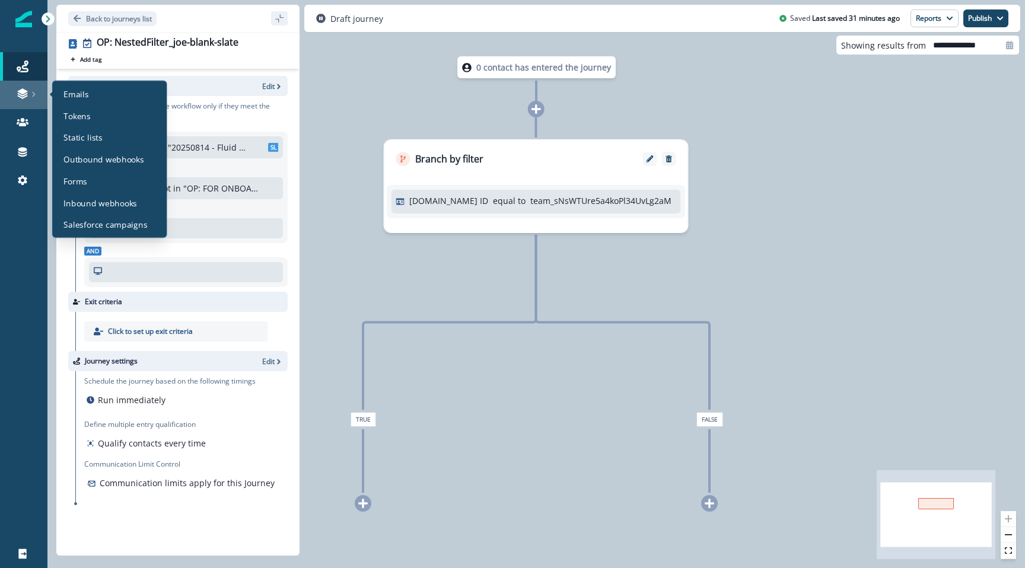
click at [11, 99] on div at bounding box center [24, 94] width 38 height 12
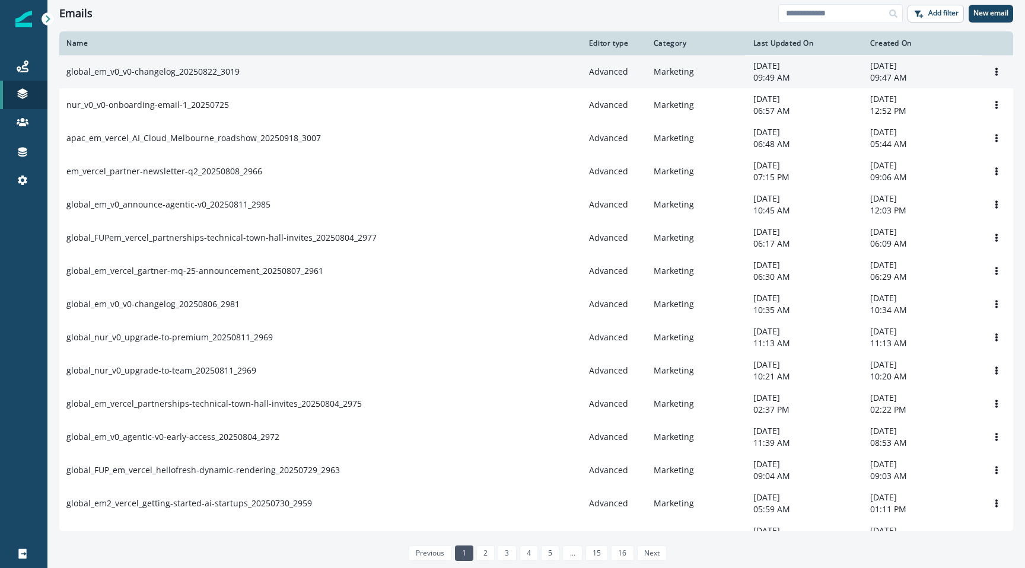
click at [184, 73] on p "global_em_v0_v0-changelog_20250822_3019" at bounding box center [152, 72] width 173 height 12
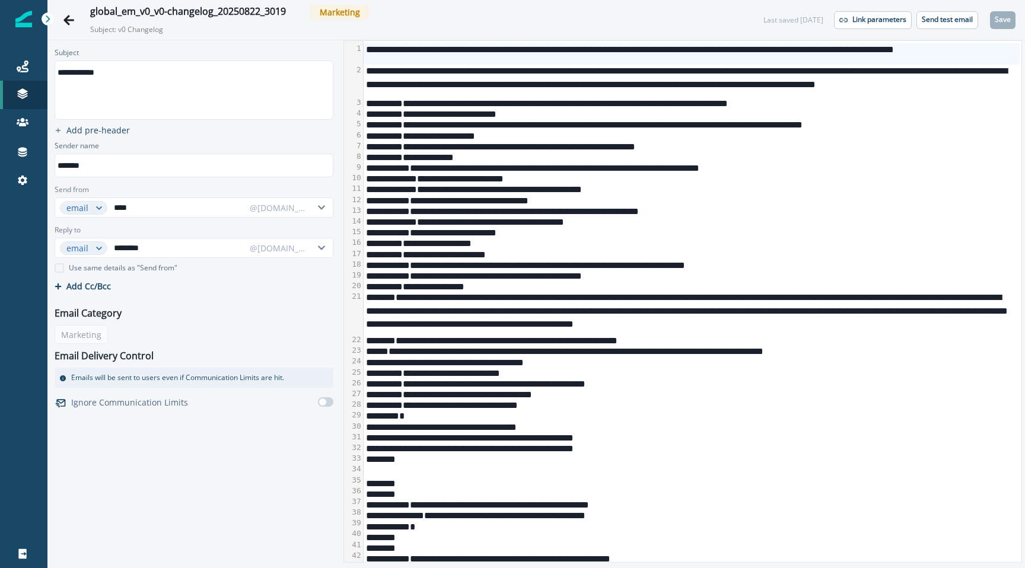
click at [79, 340] on div "Email Category Marketing Email Delivery Control Emails will be sent to users ev…" at bounding box center [194, 355] width 288 height 113
click at [84, 324] on div "Email Category Marketing Email Delivery Control Emails will be sent to users ev…" at bounding box center [194, 355] width 288 height 113
click at [93, 313] on p "Email Category" at bounding box center [88, 313] width 67 height 14
click at [116, 336] on div "Email Category Marketing Email Delivery Control Emails will be sent to users ev…" at bounding box center [194, 355] width 288 height 113
click at [95, 326] on div "Email Category Marketing Email Delivery Control Emails will be sent to users ev…" at bounding box center [194, 355] width 288 height 113
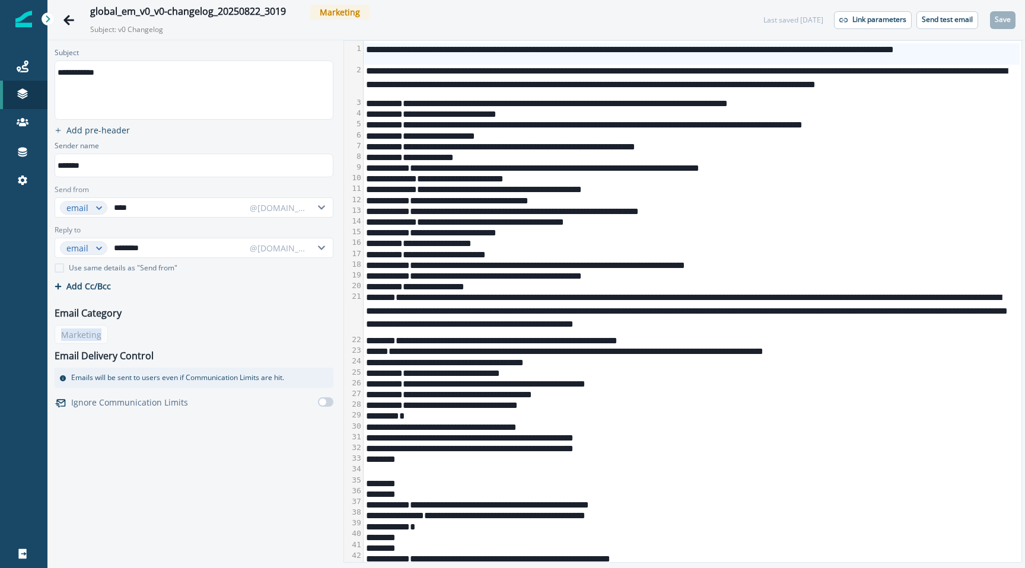
click at [95, 326] on div "Email Category Marketing Email Delivery Control Emails will be sent to users ev…" at bounding box center [194, 355] width 288 height 113
click at [79, 327] on div "Email Category Marketing Email Delivery Control Emails will be sent to users ev…" at bounding box center [194, 355] width 288 height 113
click at [81, 331] on div "Email Category Marketing Email Delivery Control Emails will be sent to users ev…" at bounding box center [194, 355] width 288 height 113
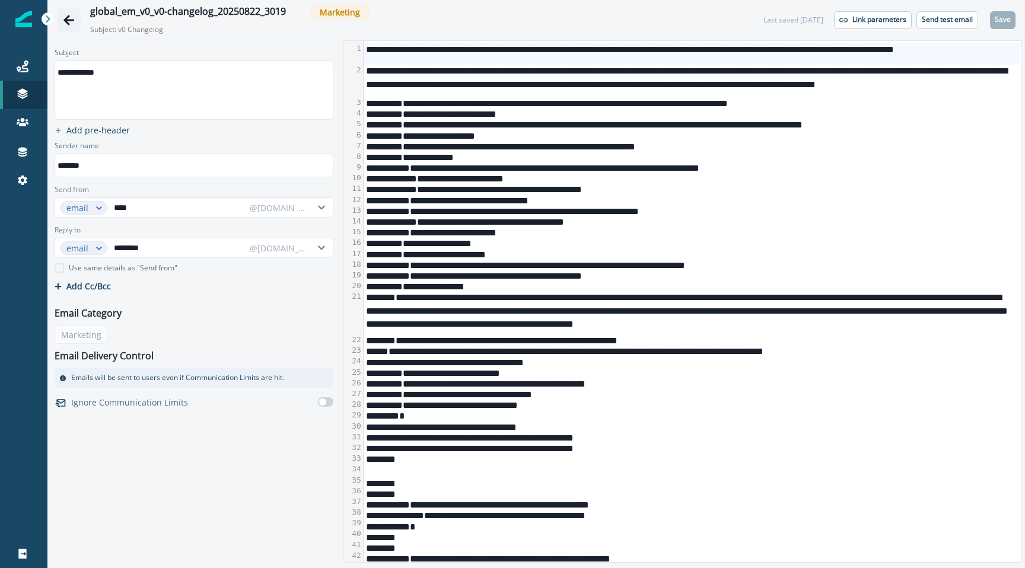
click at [65, 18] on icon "Go back" at bounding box center [68, 20] width 11 height 10
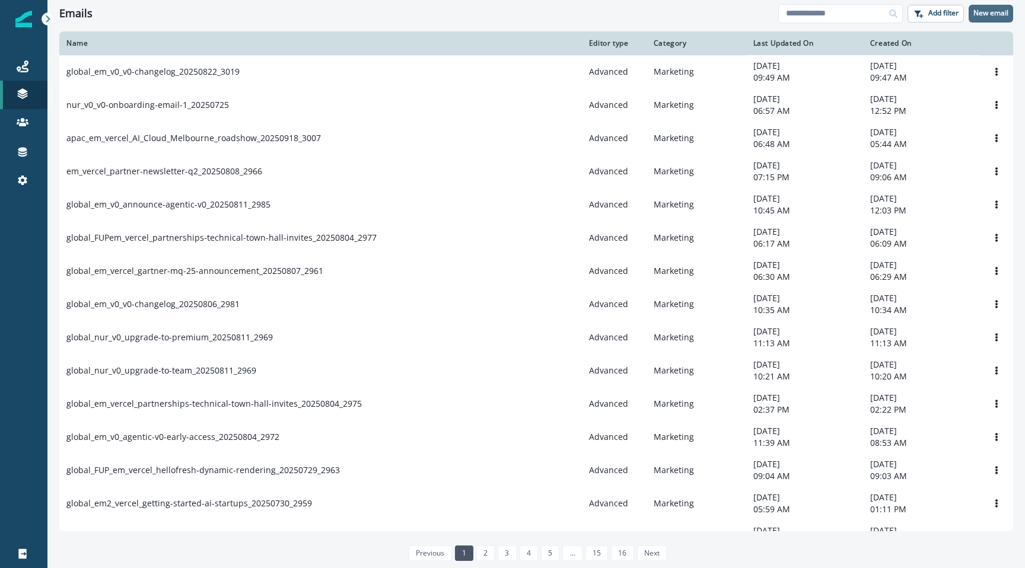
click at [982, 7] on button "New email" at bounding box center [990, 14] width 44 height 18
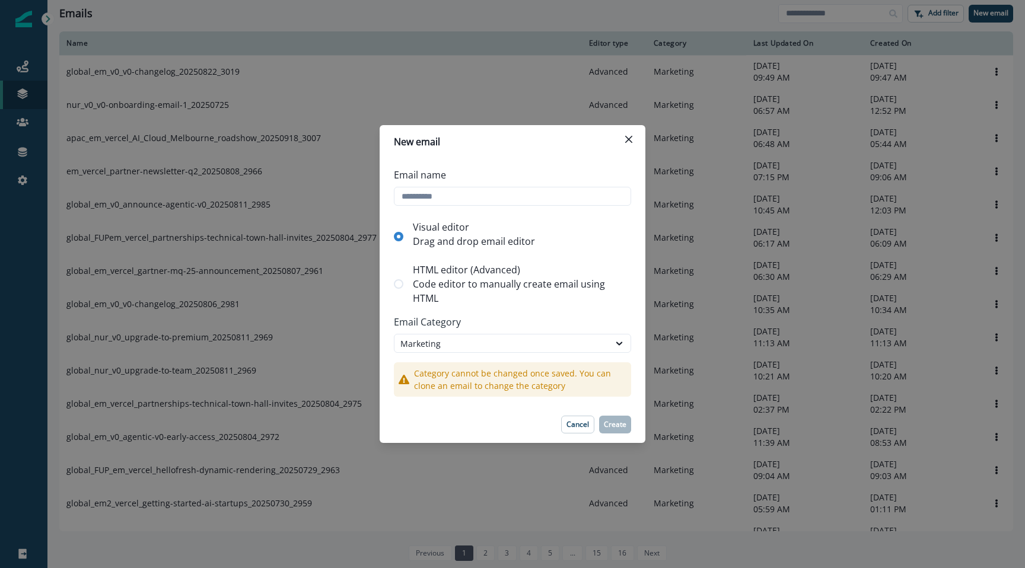
click at [398, 276] on label "HTML editor (Advanced) Code editor to manually create email using HTML" at bounding box center [512, 284] width 237 height 52
click at [559, 345] on div "Marketing" at bounding box center [501, 343] width 203 height 12
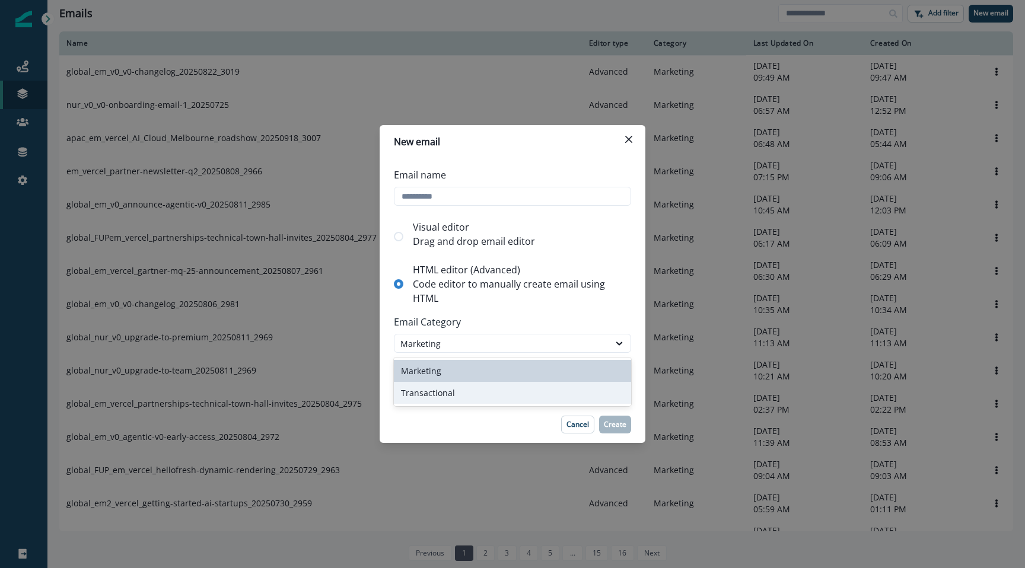
drag, startPoint x: 544, startPoint y: 381, endPoint x: 544, endPoint y: 388, distance: 7.7
click at [544, 388] on div "Marketing Transactional" at bounding box center [512, 382] width 237 height 49
click at [544, 388] on div "Transactional" at bounding box center [512, 393] width 237 height 22
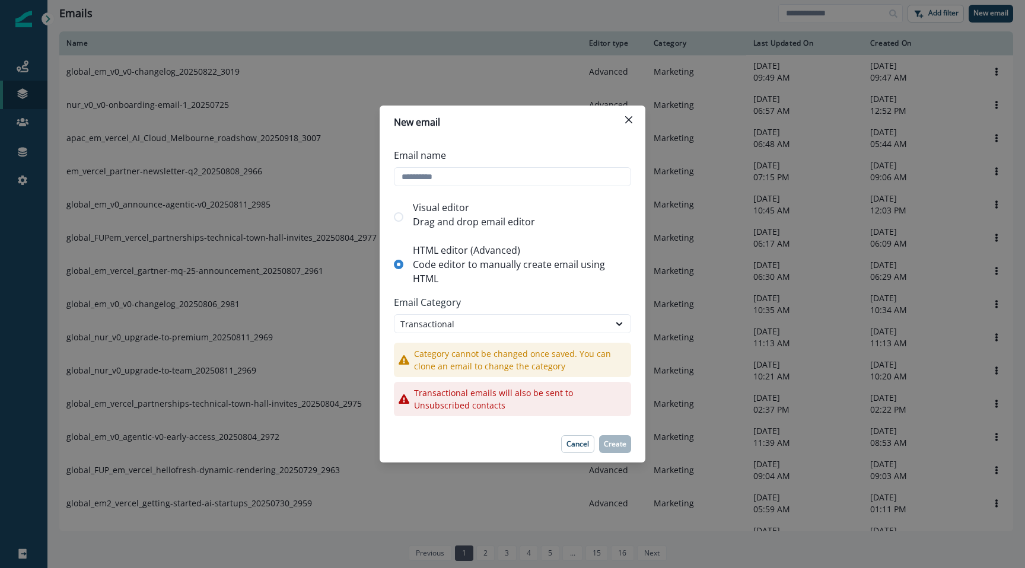
click at [624, 454] on footer "Cancel Create" at bounding box center [512, 444] width 266 height 37
click at [554, 185] on input "Email name" at bounding box center [512, 176] width 237 height 19
type input "*"
type input "**********"
click at [613, 448] on p "Create" at bounding box center [615, 444] width 23 height 8
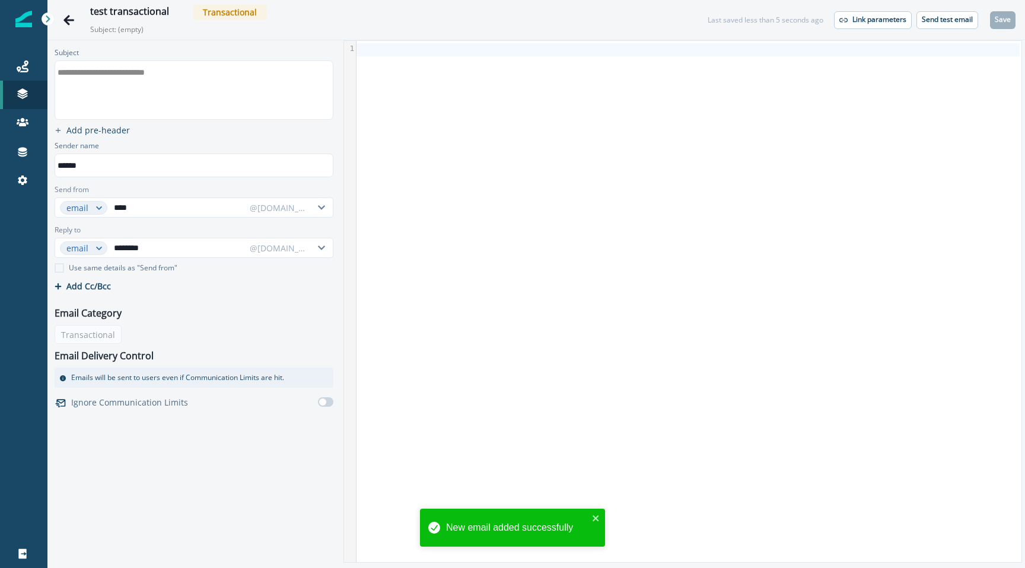
click at [101, 325] on div "Email Category Transactional Email Delivery Control Emails will be sent to user…" at bounding box center [194, 355] width 288 height 113
click at [101, 326] on div "Email Category Transactional Email Delivery Control Emails will be sent to user…" at bounding box center [194, 355] width 288 height 113
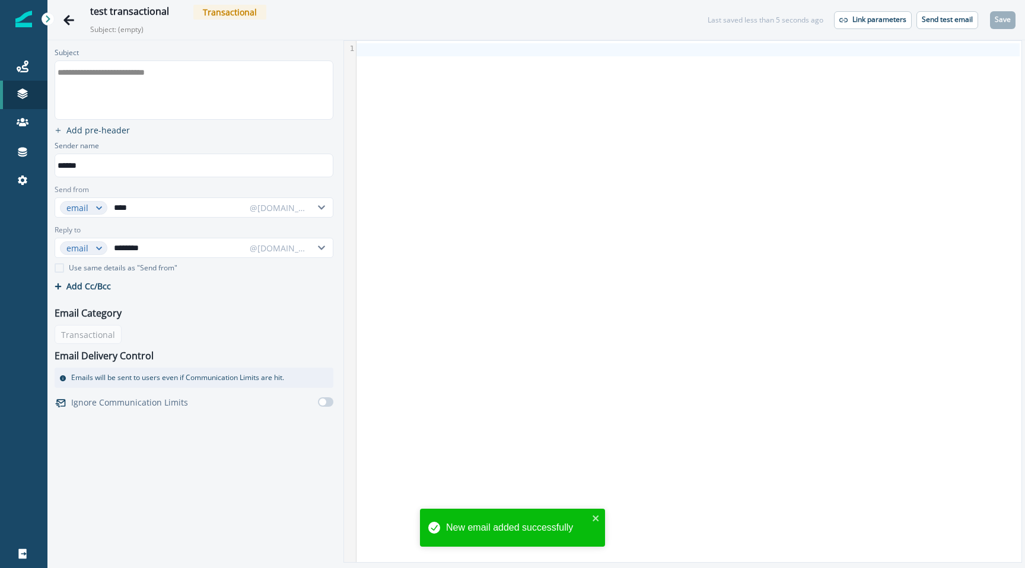
click at [104, 333] on div "Email Category Transactional Email Delivery Control Emails will be sent to user…" at bounding box center [194, 355] width 288 height 113
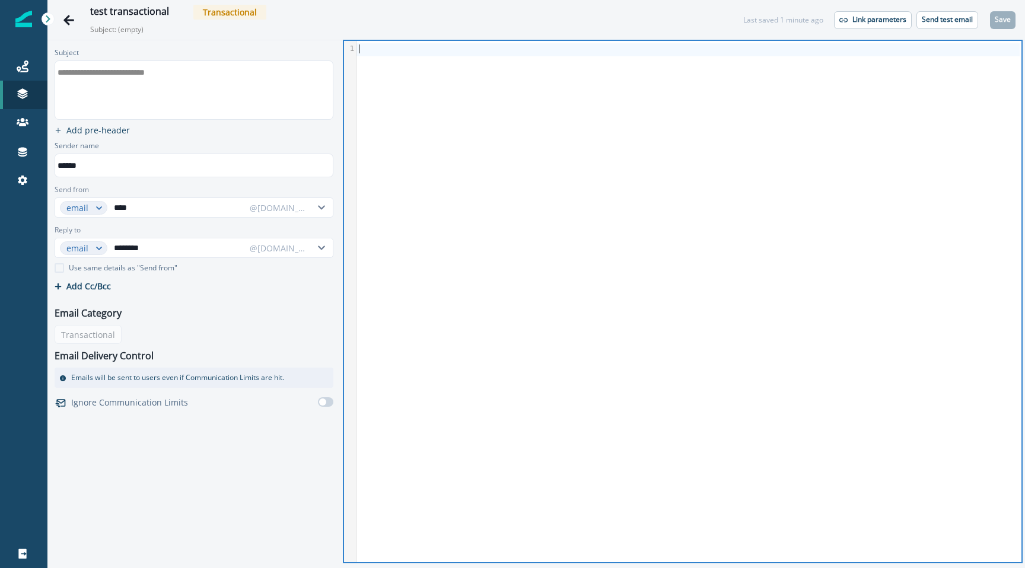
click at [467, 120] on div at bounding box center [687, 301] width 663 height 521
click at [71, 337] on div "Email Category Transactional Email Delivery Control Emails will be sent to user…" at bounding box center [194, 355] width 288 height 113
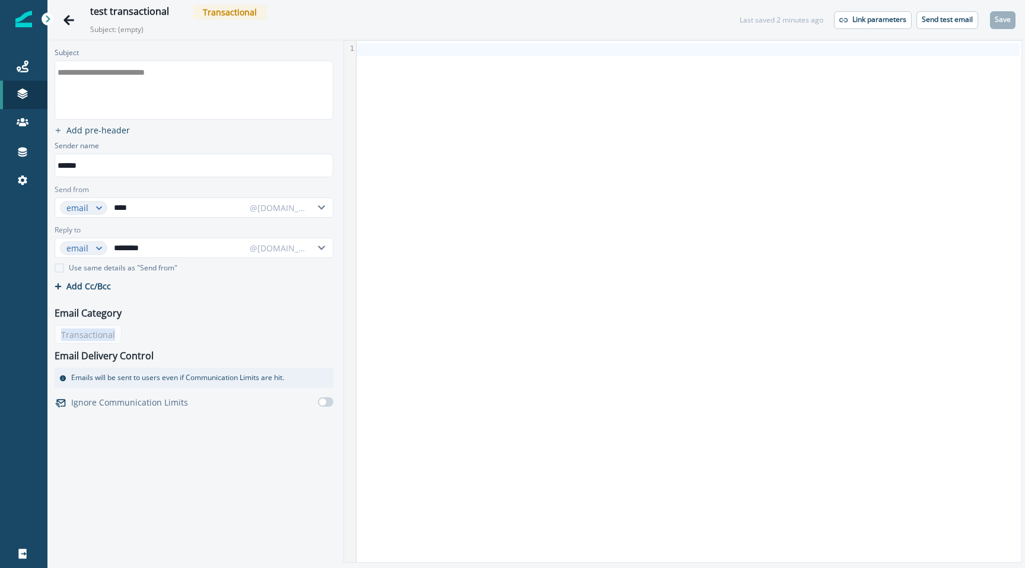
click at [71, 337] on div "Email Category Transactional Email Delivery Control Emails will be sent to user…" at bounding box center [194, 355] width 288 height 113
click at [72, 337] on div "Email Category Transactional Email Delivery Control Emails will be sent to user…" at bounding box center [194, 355] width 288 height 113
